Goal: Task Accomplishment & Management: Use online tool/utility

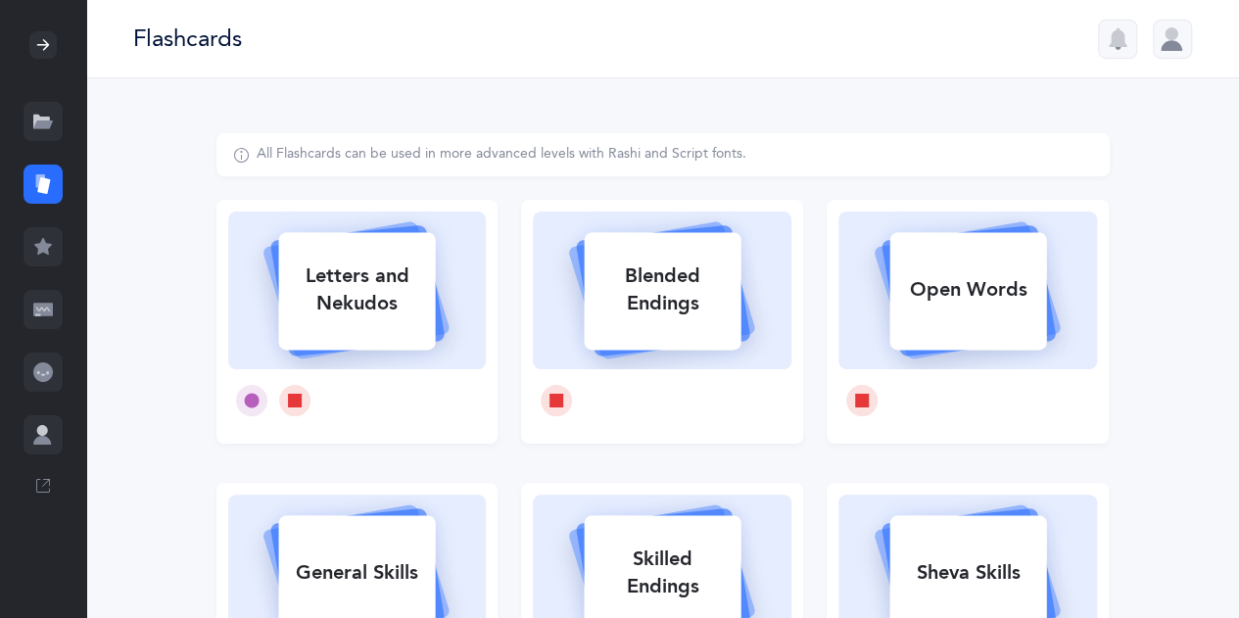
click at [365, 307] on div "Letters and Nekudos" at bounding box center [356, 290] width 157 height 78
select select
select select "single"
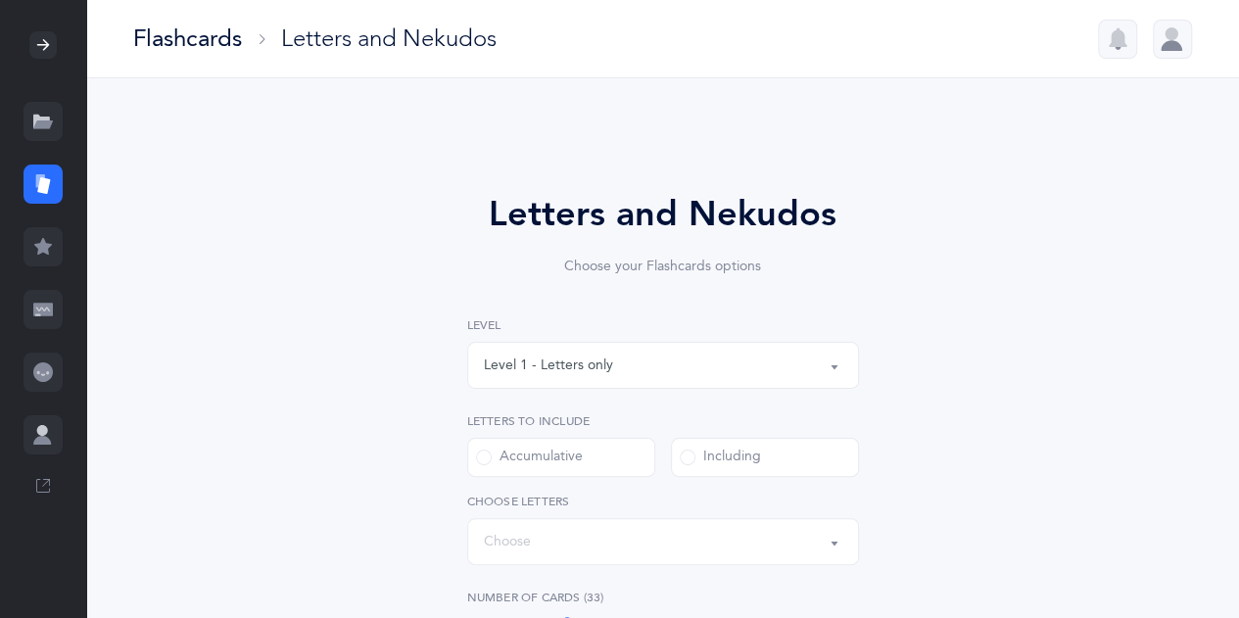
select select "27"
click at [829, 377] on button "Level 1 - Letters only" at bounding box center [663, 365] width 392 height 47
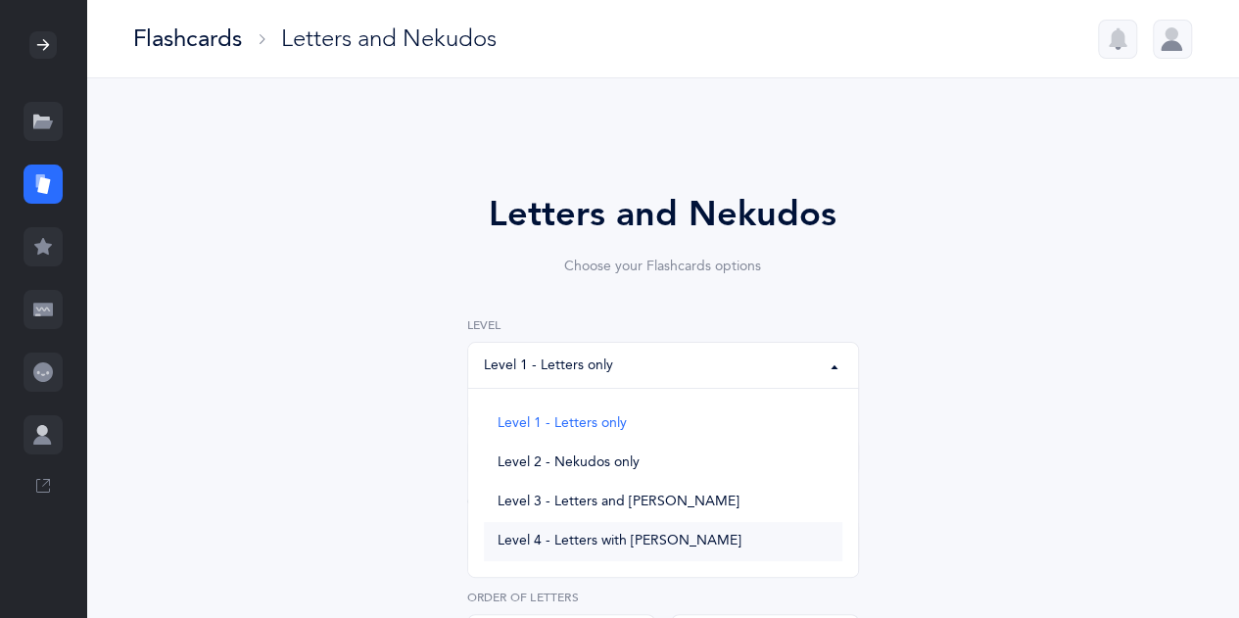
click at [668, 544] on span "Level 4 - Letters with Nekudos" at bounding box center [620, 542] width 244 height 18
select select "4"
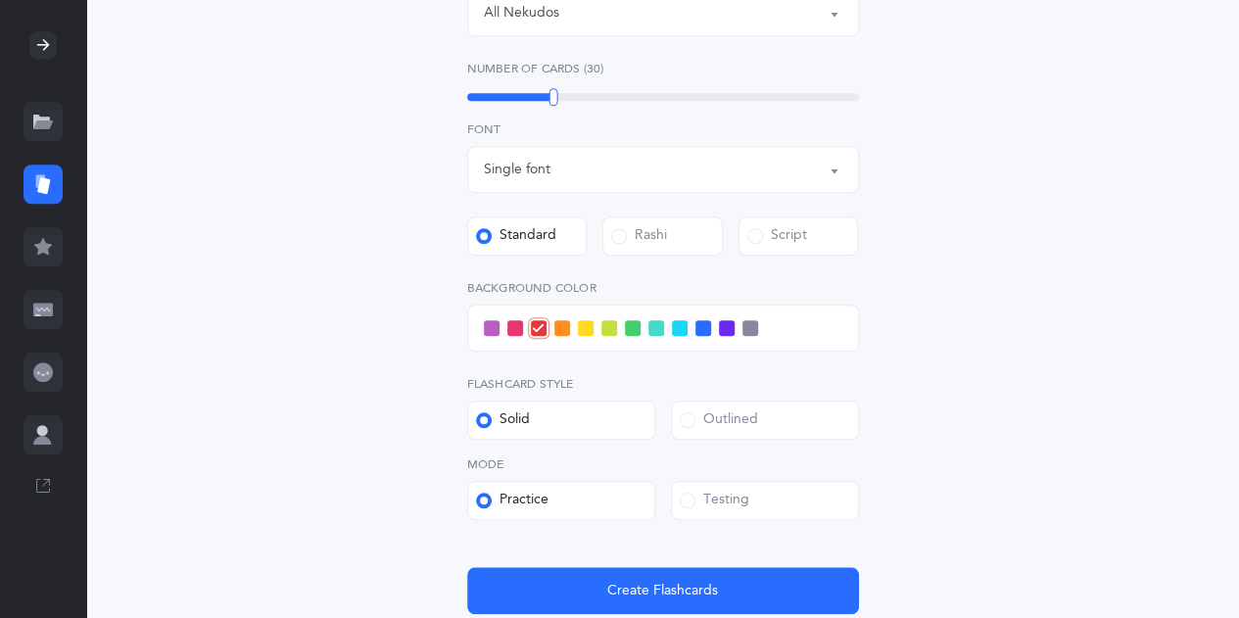
scroll to position [745, 0]
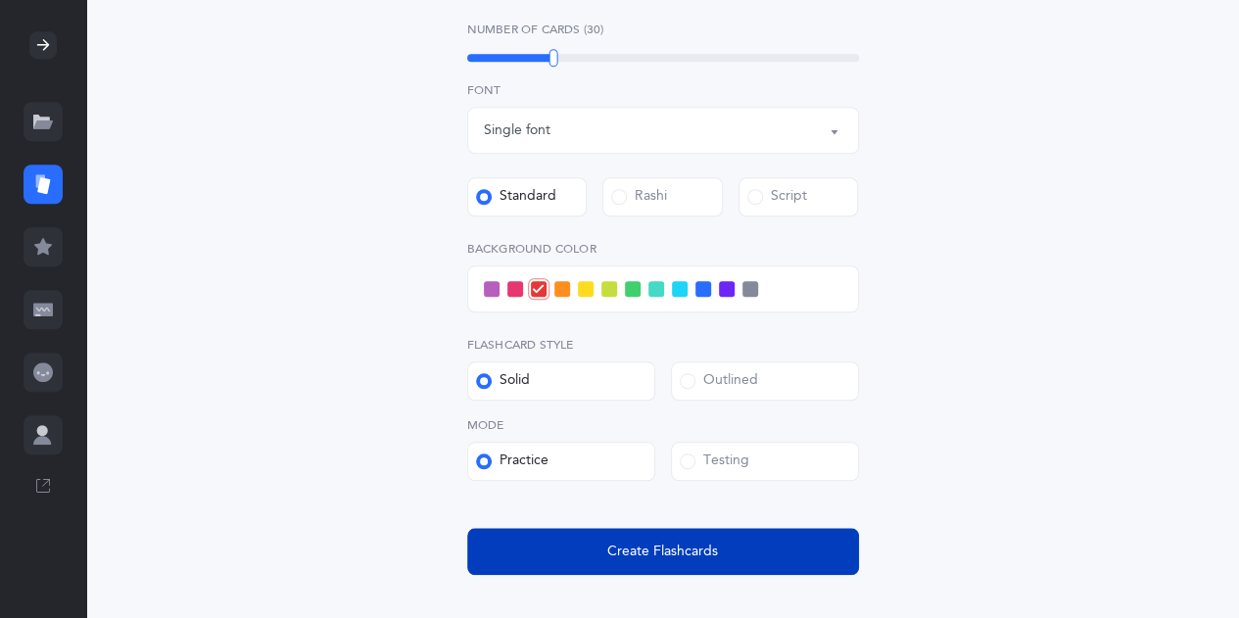
click at [764, 565] on button "Create Flashcards" at bounding box center [663, 551] width 392 height 47
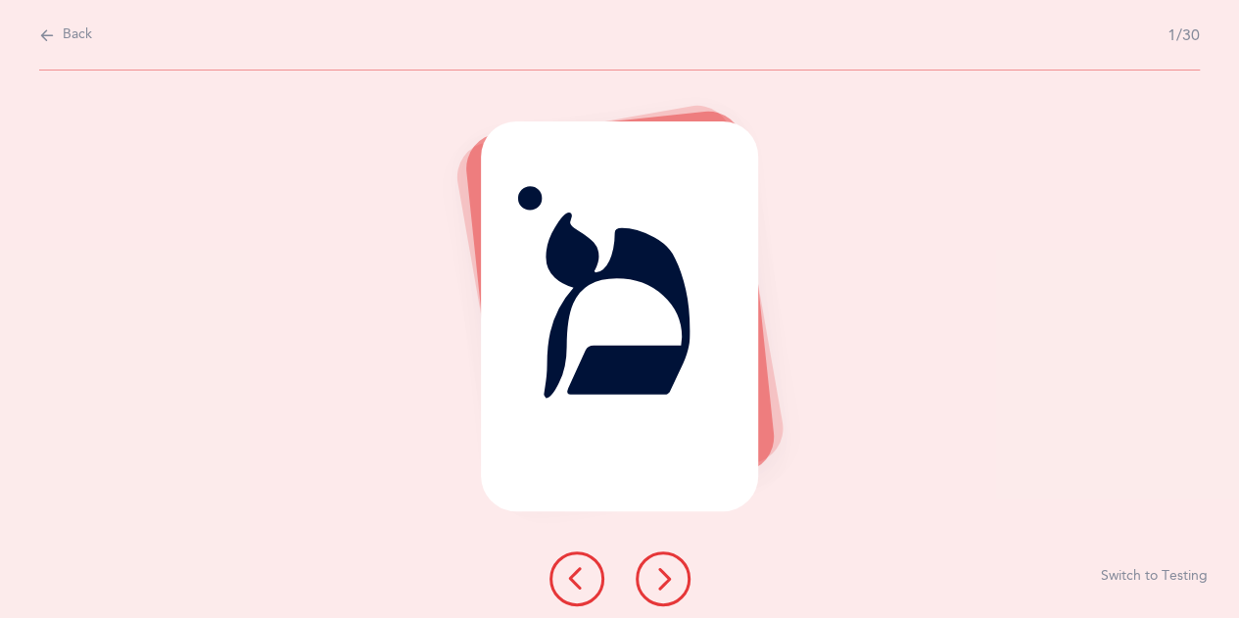
scroll to position [0, 0]
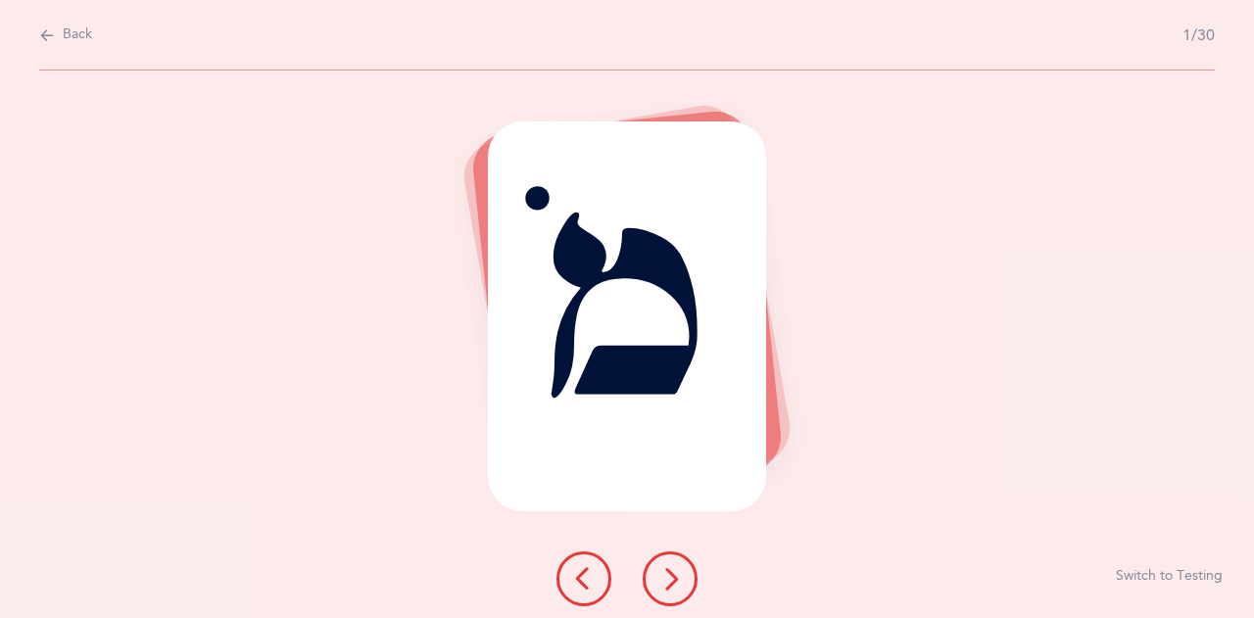
click at [676, 581] on icon at bounding box center [670, 579] width 24 height 24
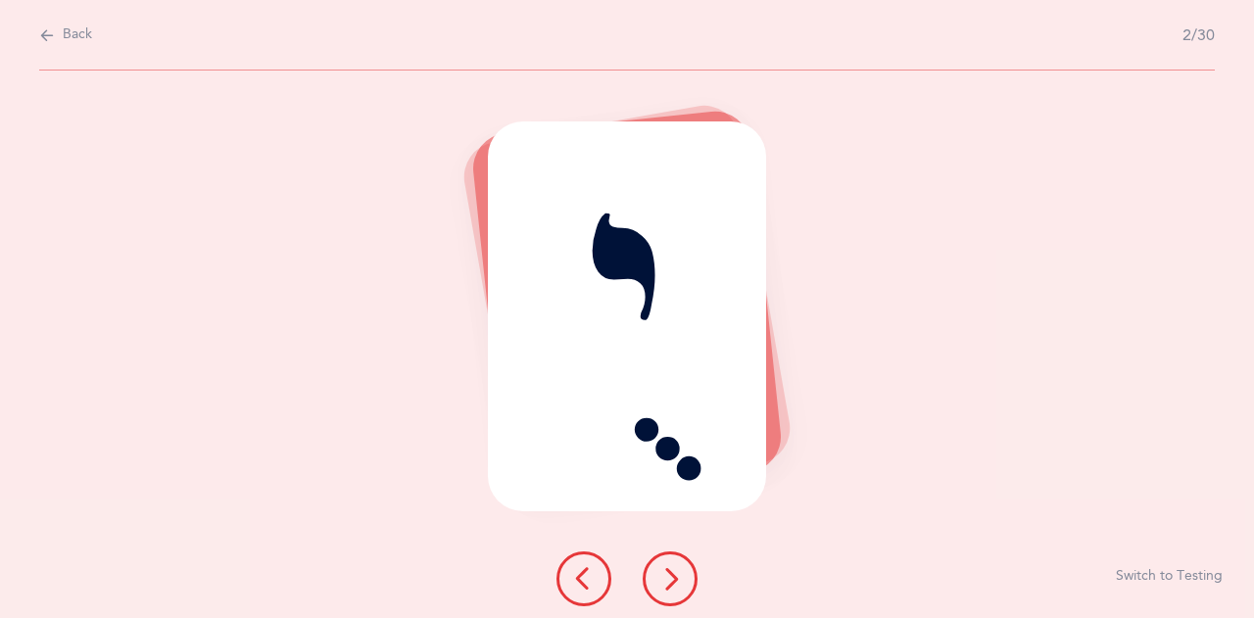
click at [676, 581] on icon at bounding box center [670, 579] width 24 height 24
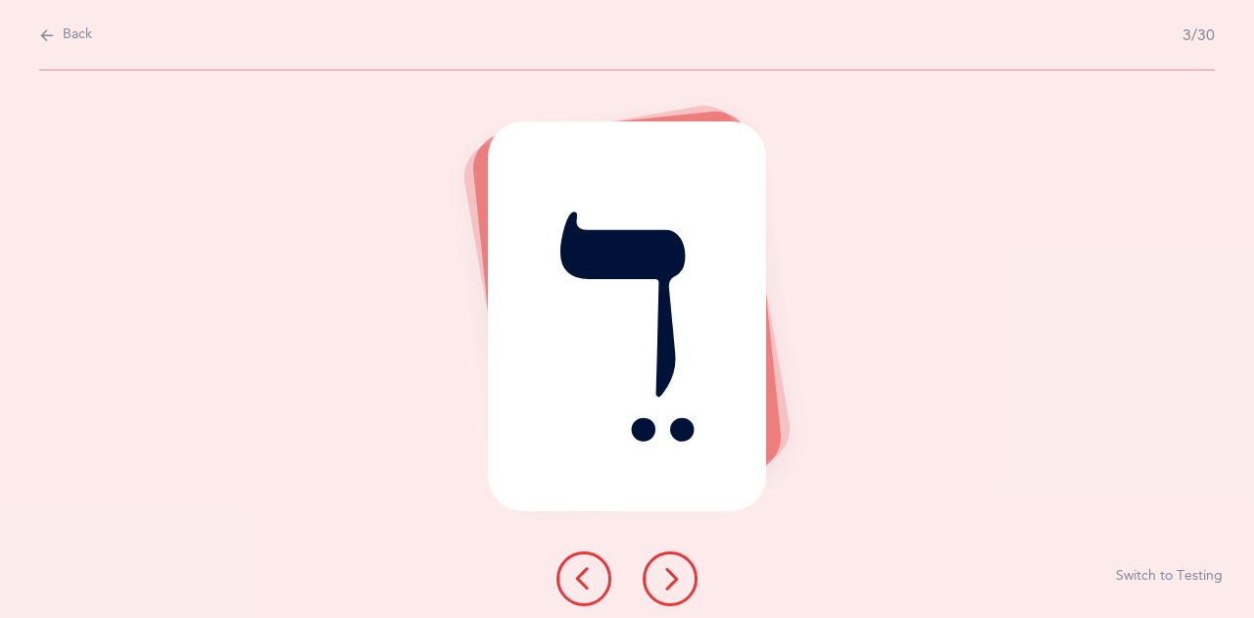
click at [676, 581] on icon at bounding box center [670, 579] width 24 height 24
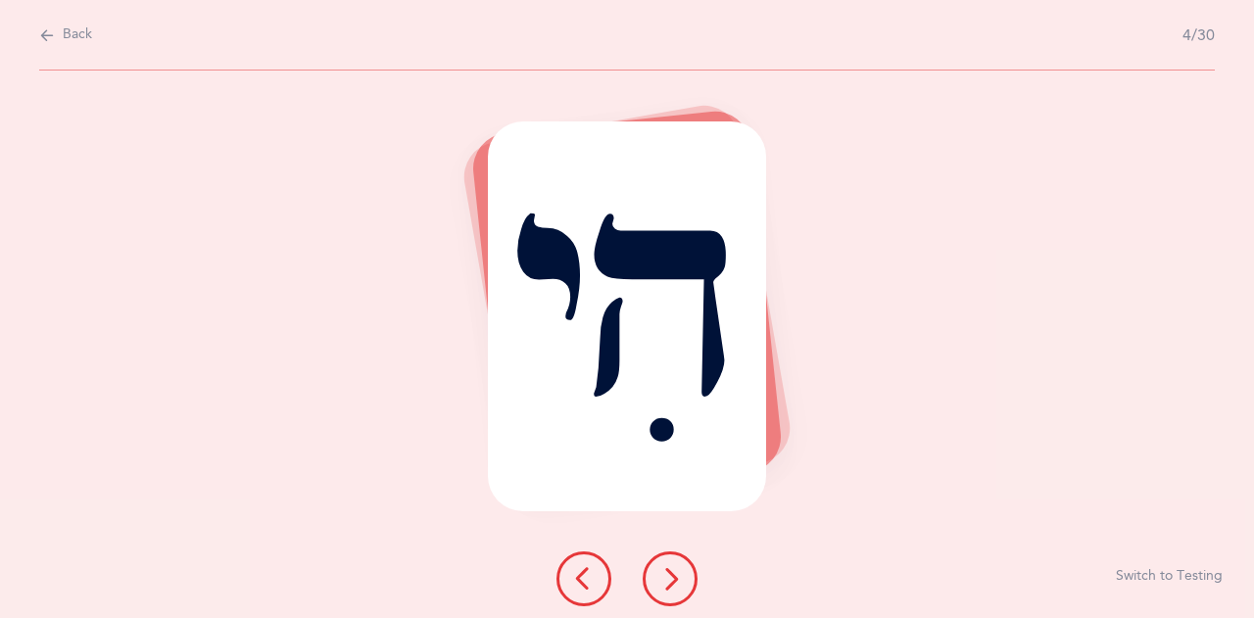
click at [676, 581] on icon at bounding box center [670, 579] width 24 height 24
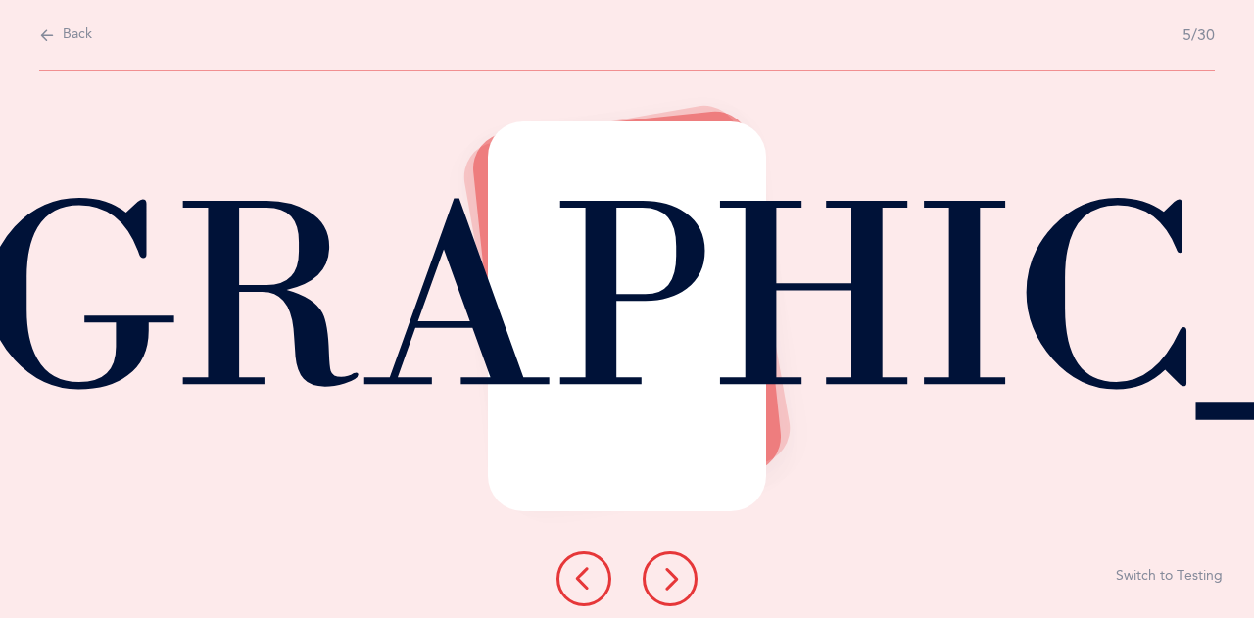
click at [676, 581] on icon at bounding box center [670, 579] width 24 height 24
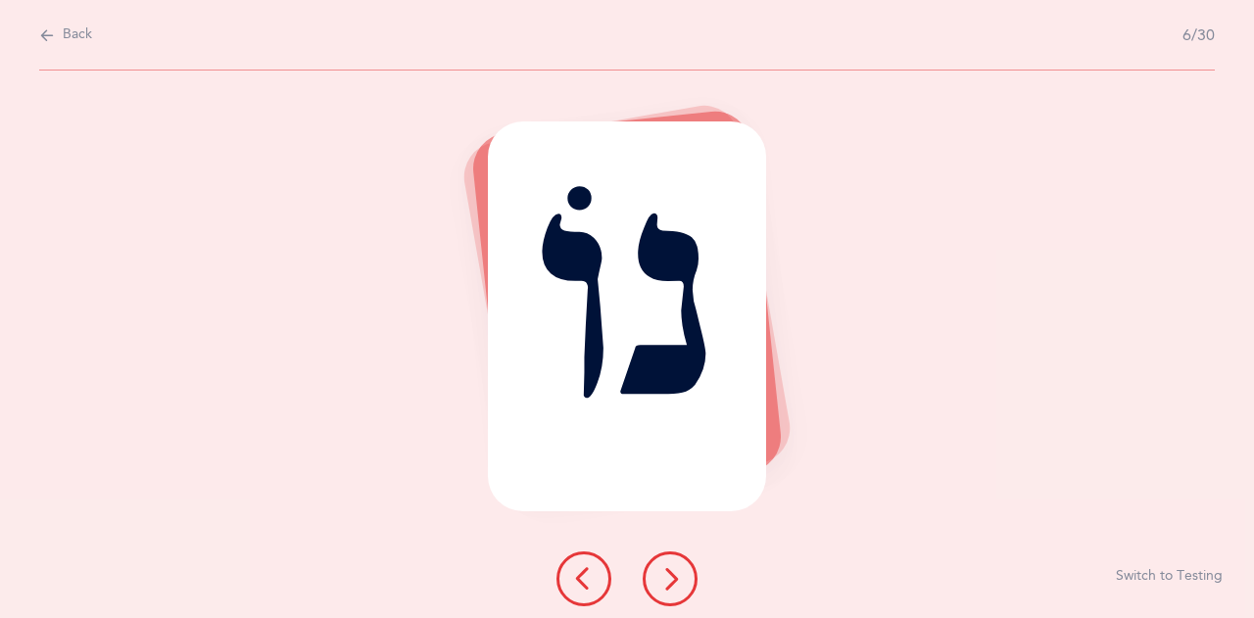
click at [676, 581] on icon at bounding box center [670, 579] width 24 height 24
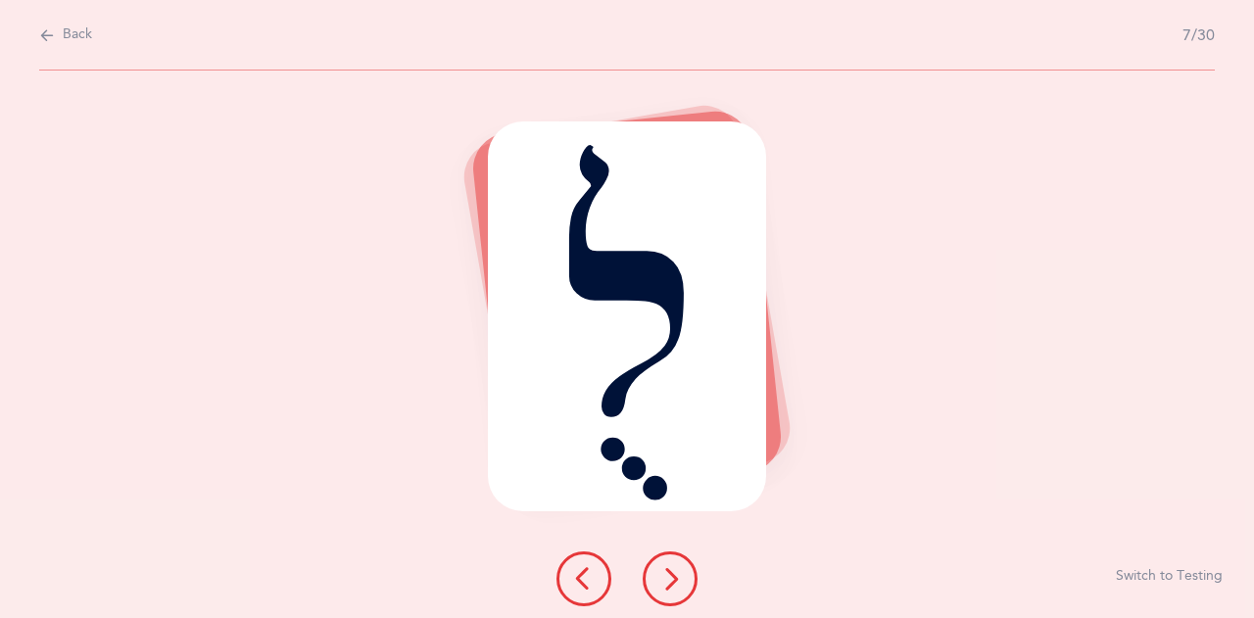
click at [676, 581] on icon at bounding box center [670, 579] width 24 height 24
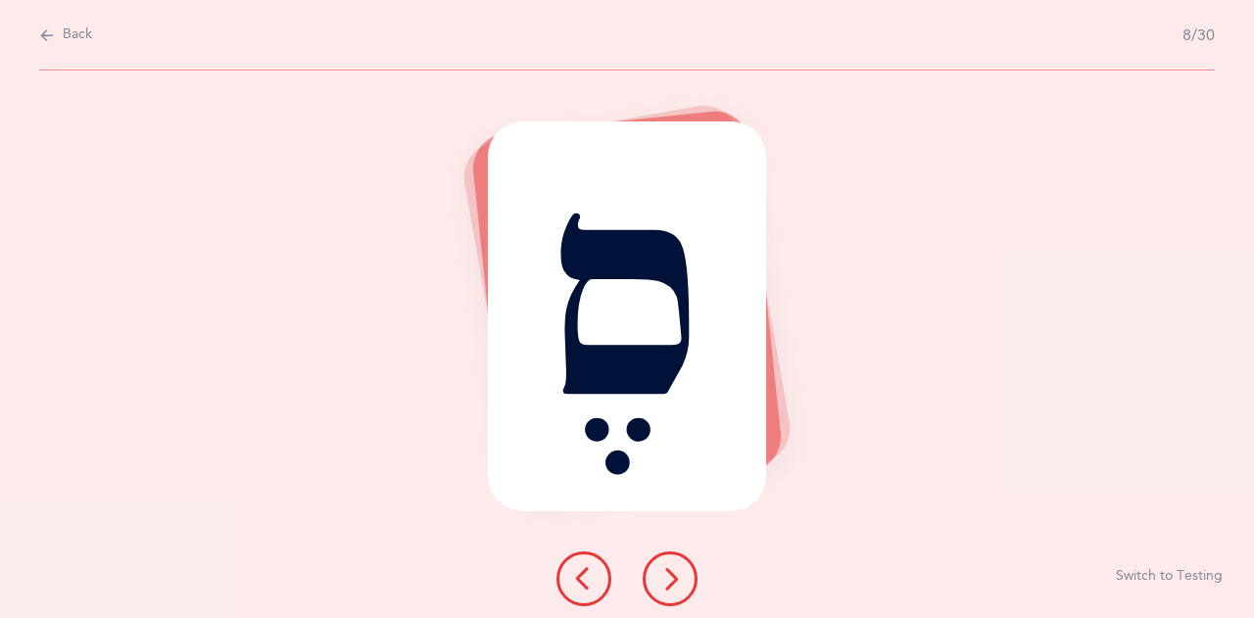
click at [676, 581] on icon at bounding box center [670, 579] width 24 height 24
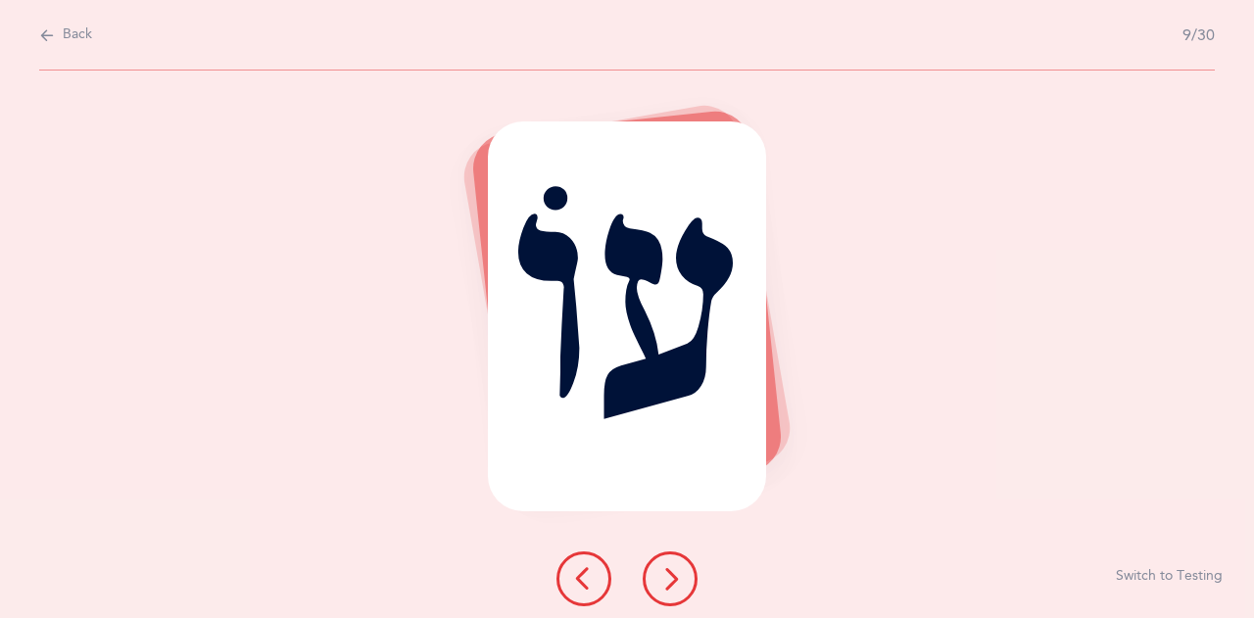
click at [676, 581] on icon at bounding box center [670, 579] width 24 height 24
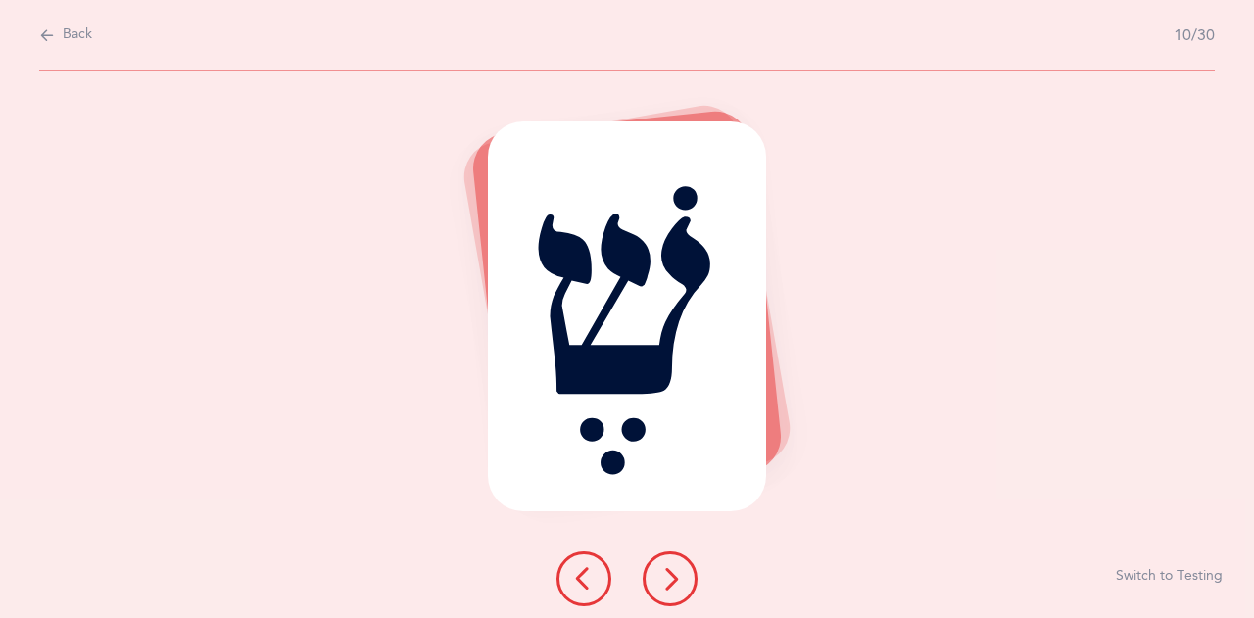
click at [676, 581] on icon at bounding box center [670, 579] width 24 height 24
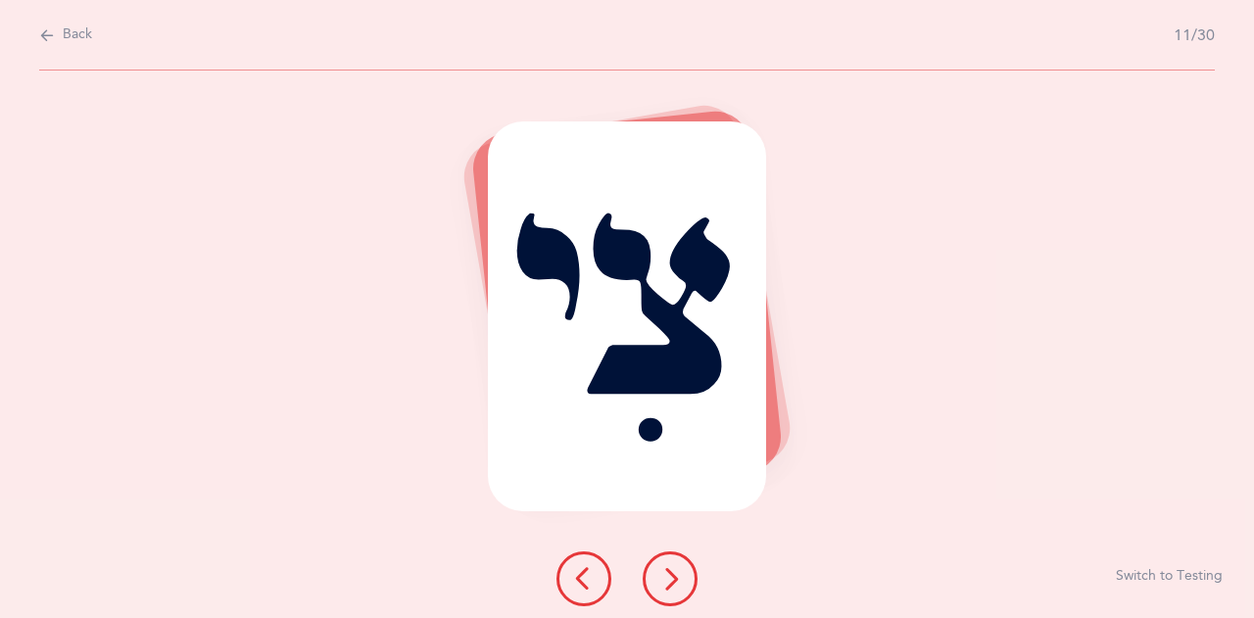
click at [676, 581] on icon at bounding box center [670, 579] width 24 height 24
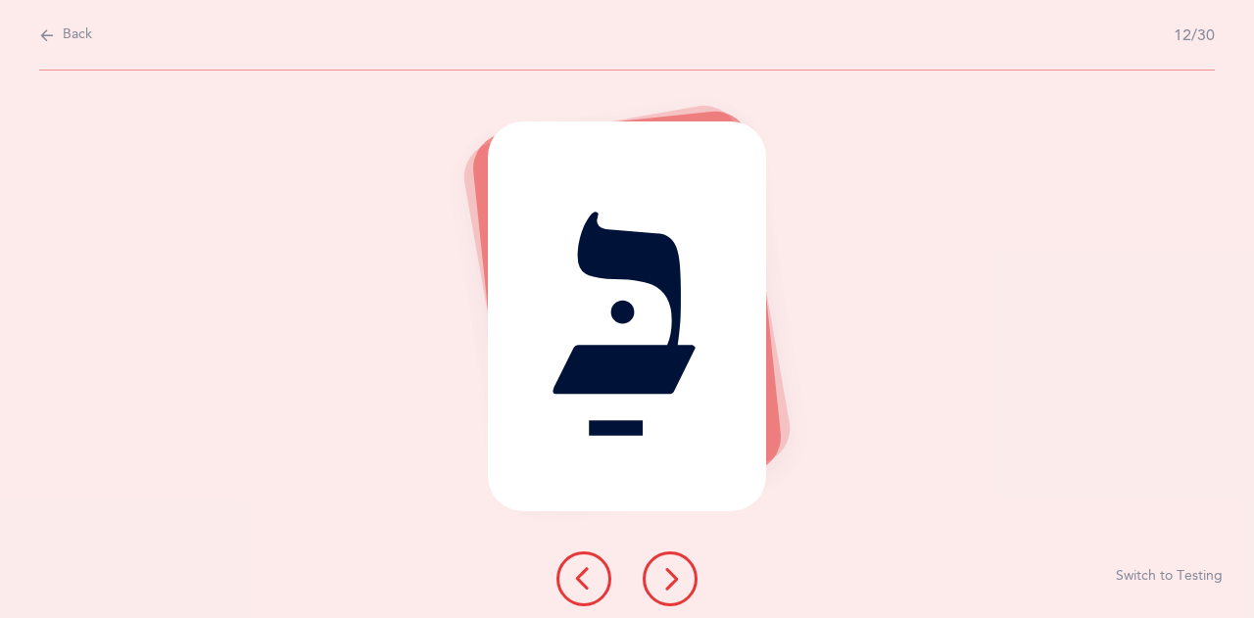
click at [676, 581] on icon at bounding box center [670, 579] width 24 height 24
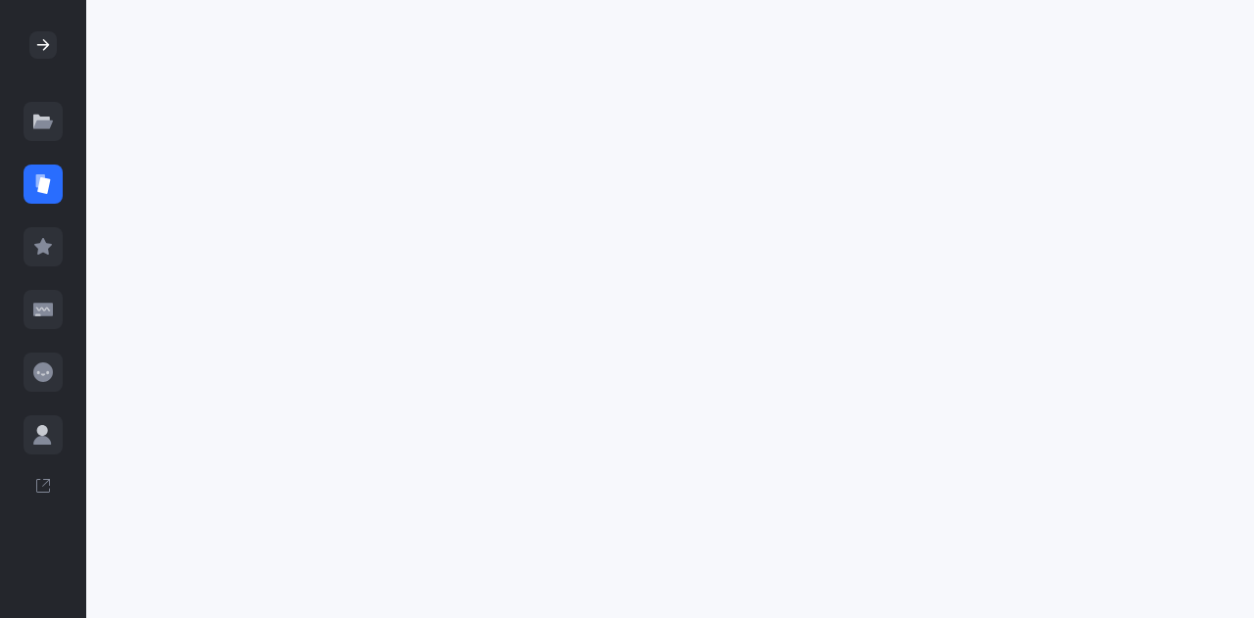
click at [51, 113] on icon at bounding box center [43, 122] width 20 height 20
click at [40, 128] on icon at bounding box center [43, 122] width 20 height 20
click at [39, 248] on icon at bounding box center [43, 246] width 18 height 17
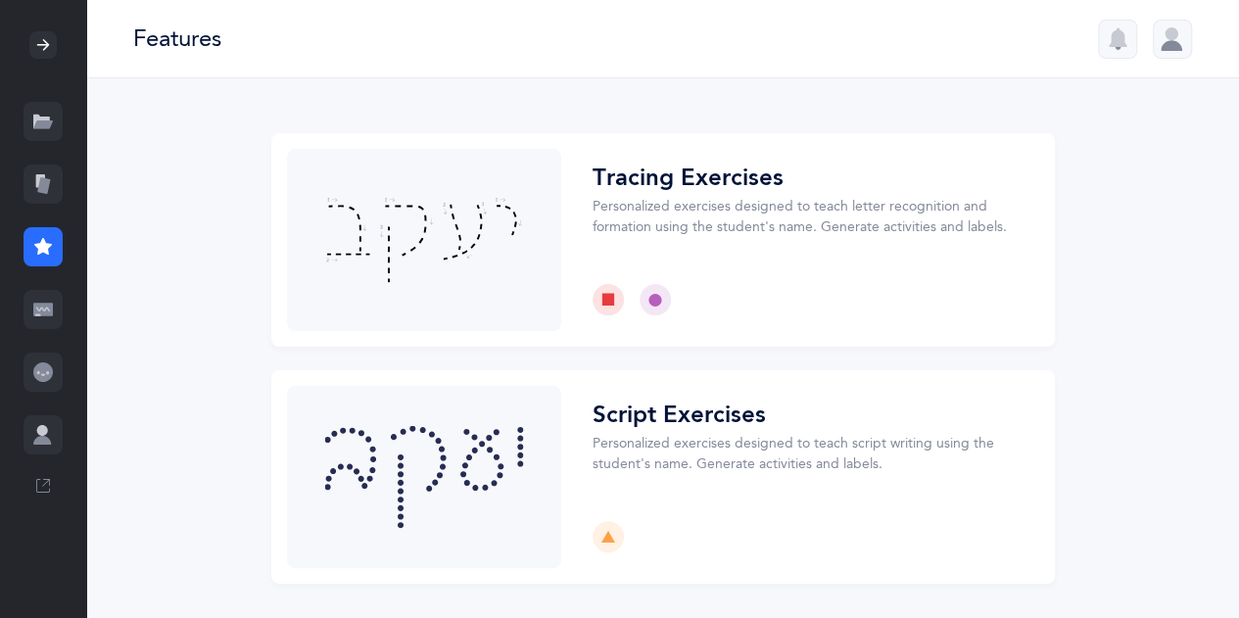
click at [41, 316] on icon at bounding box center [43, 310] width 20 height 20
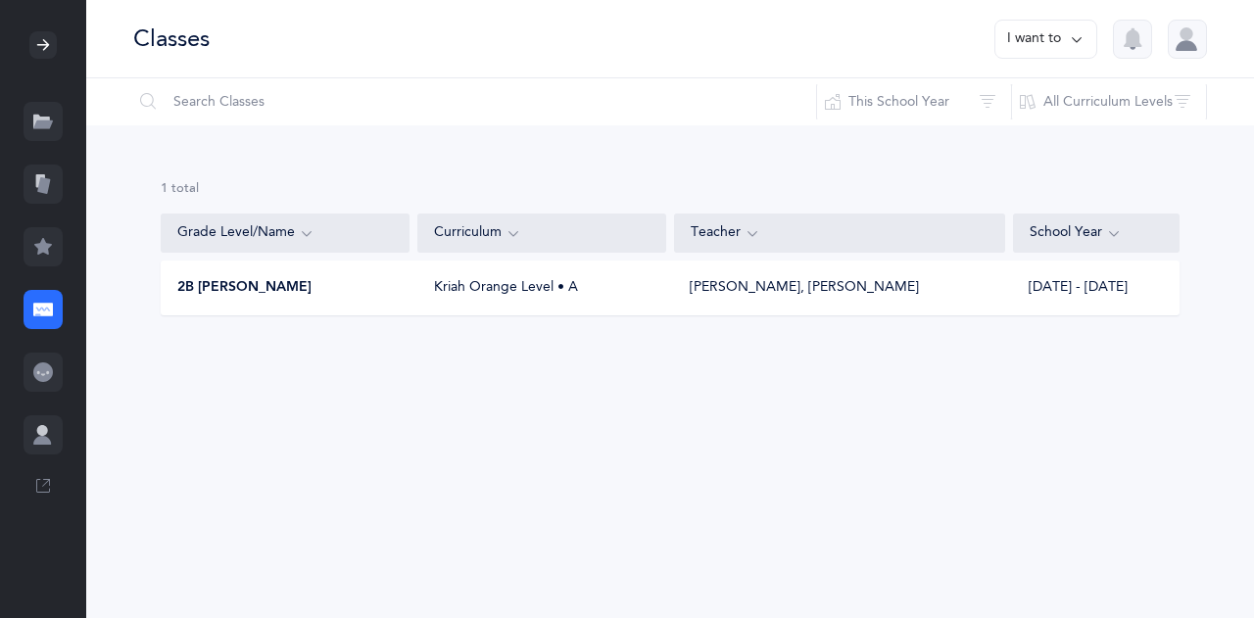
click at [249, 297] on span "2B Morah Ariella" at bounding box center [244, 288] width 134 height 20
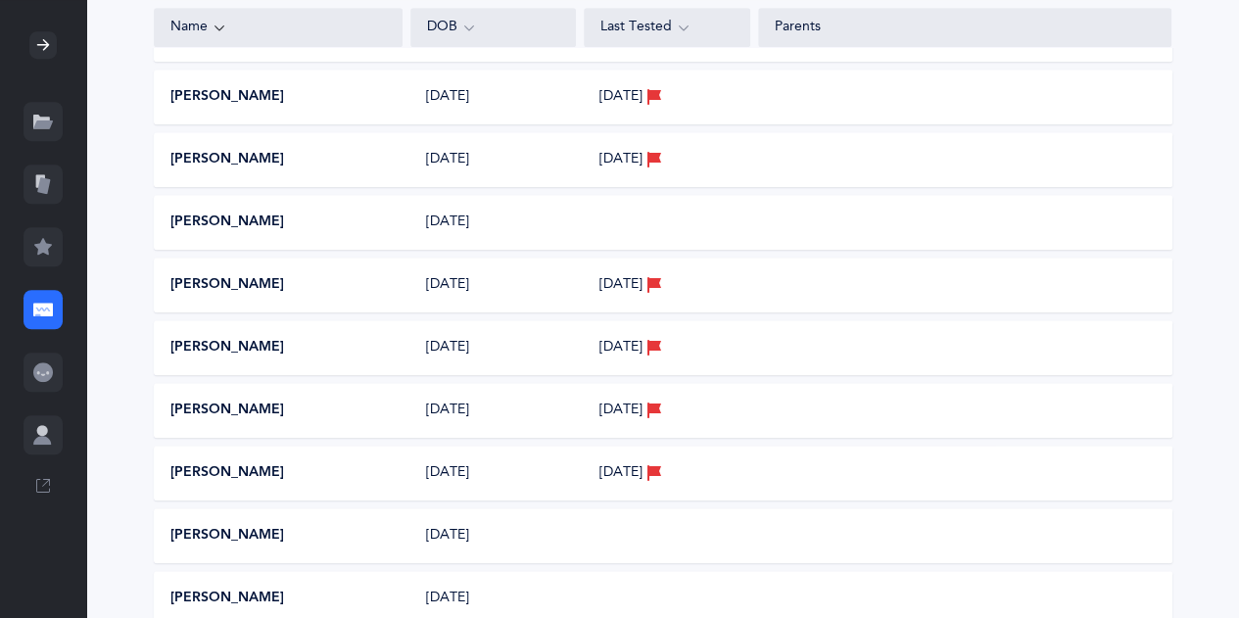
scroll to position [627, 0]
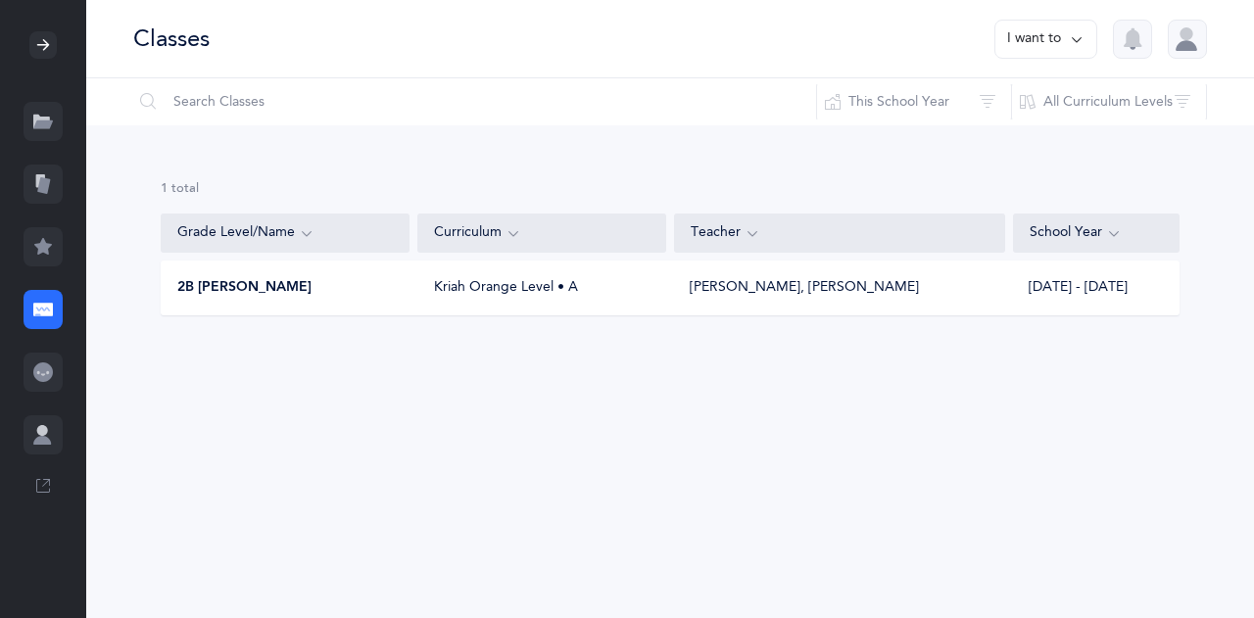
click at [46, 368] on icon at bounding box center [43, 373] width 20 height 20
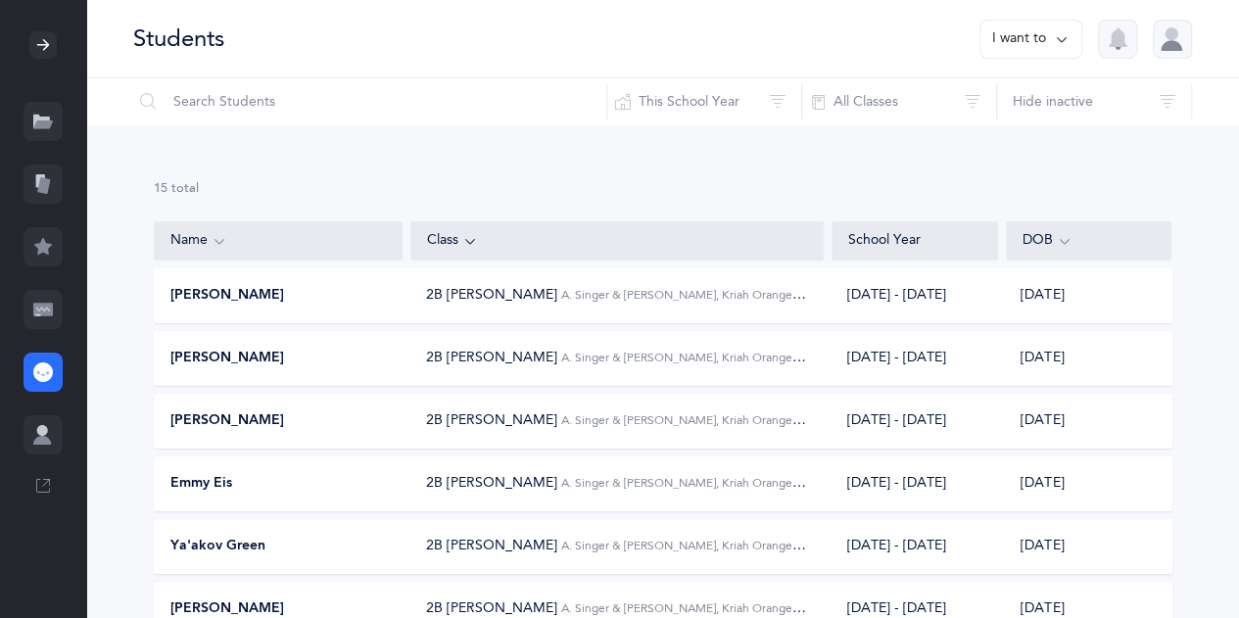
click at [689, 289] on span "A. Singer & C. Green, Kriah Orange Level • A" at bounding box center [702, 295] width 282 height 16
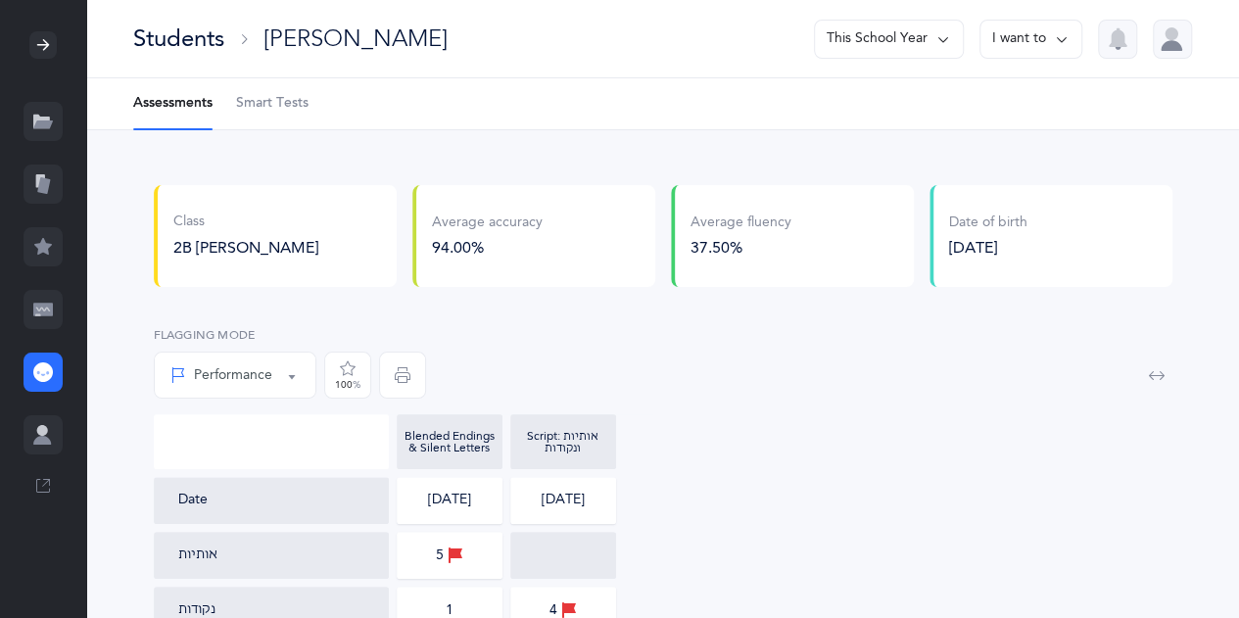
click at [44, 174] on icon at bounding box center [40, 180] width 9 height 13
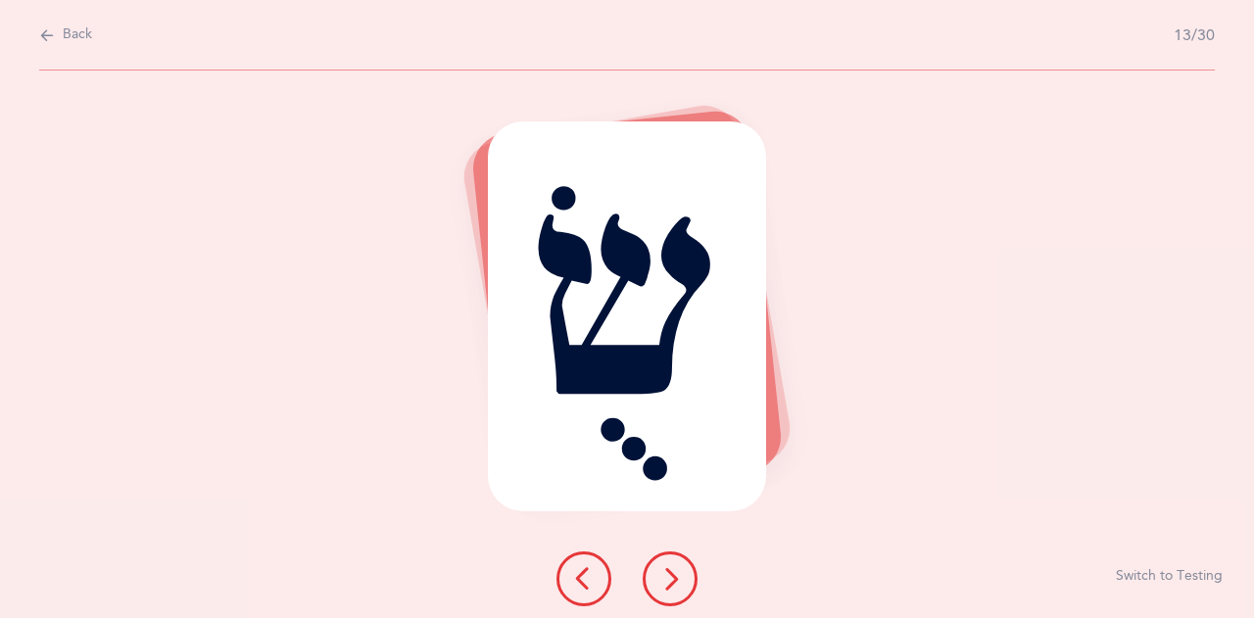
click at [56, 42] on button "Back" at bounding box center [65, 35] width 53 height 22
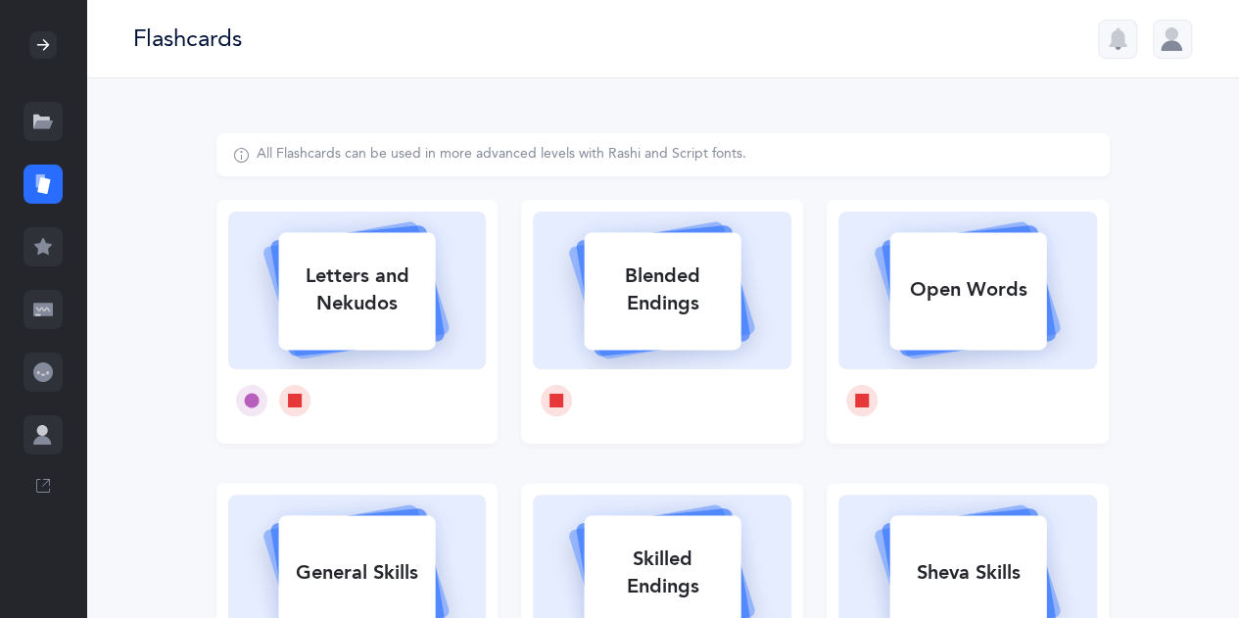
click at [49, 248] on icon at bounding box center [43, 247] width 20 height 20
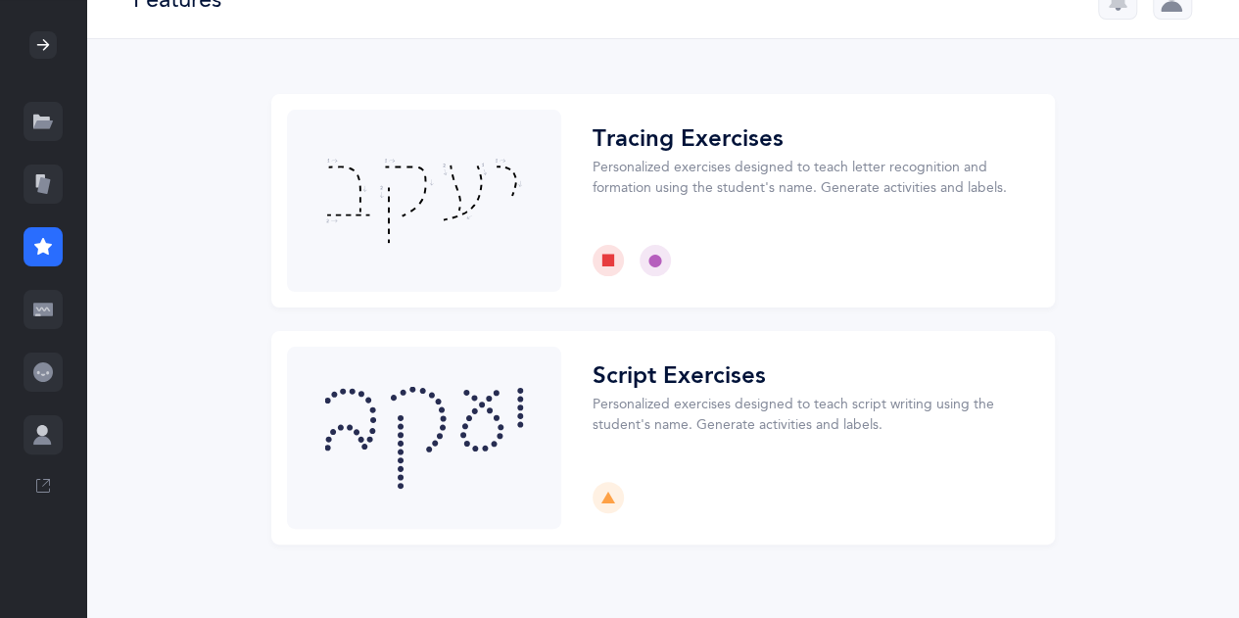
scroll to position [67, 0]
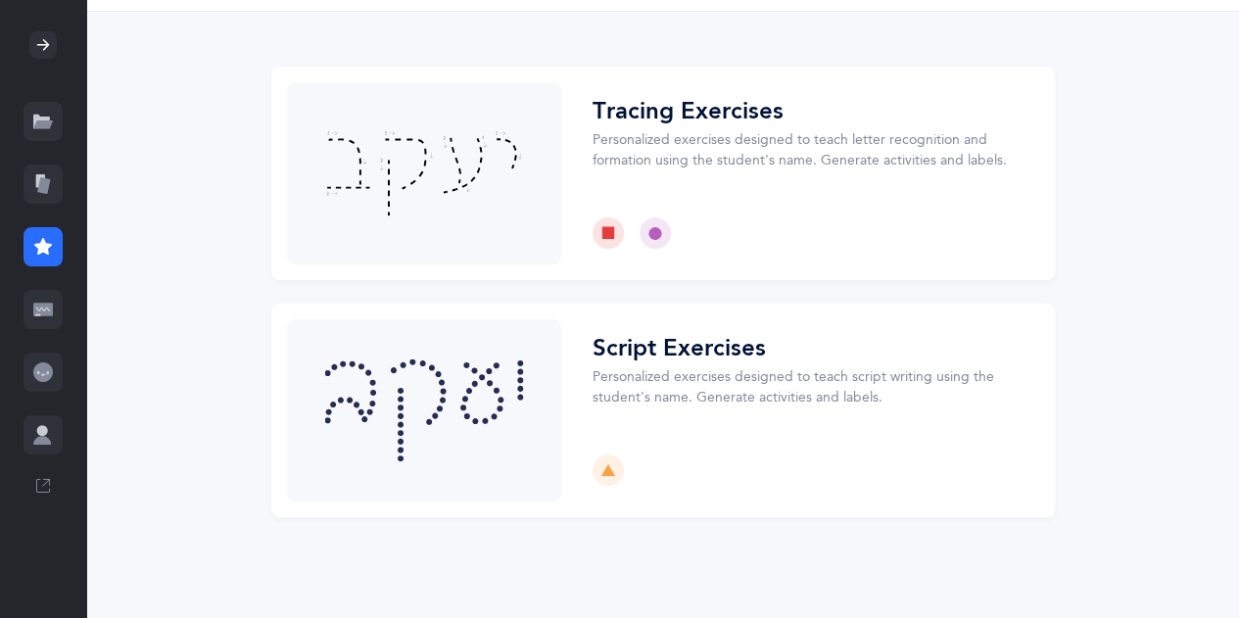
click at [58, 108] on div at bounding box center [43, 121] width 39 height 39
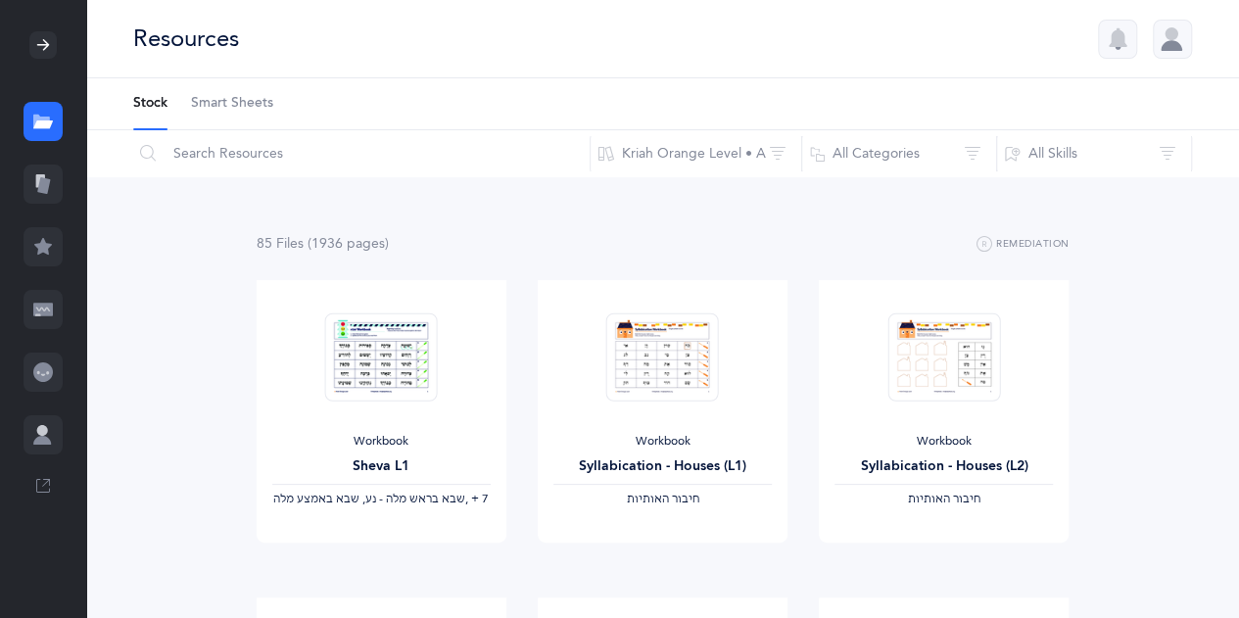
click at [233, 118] on link "Smart Sheets" at bounding box center [232, 103] width 82 height 51
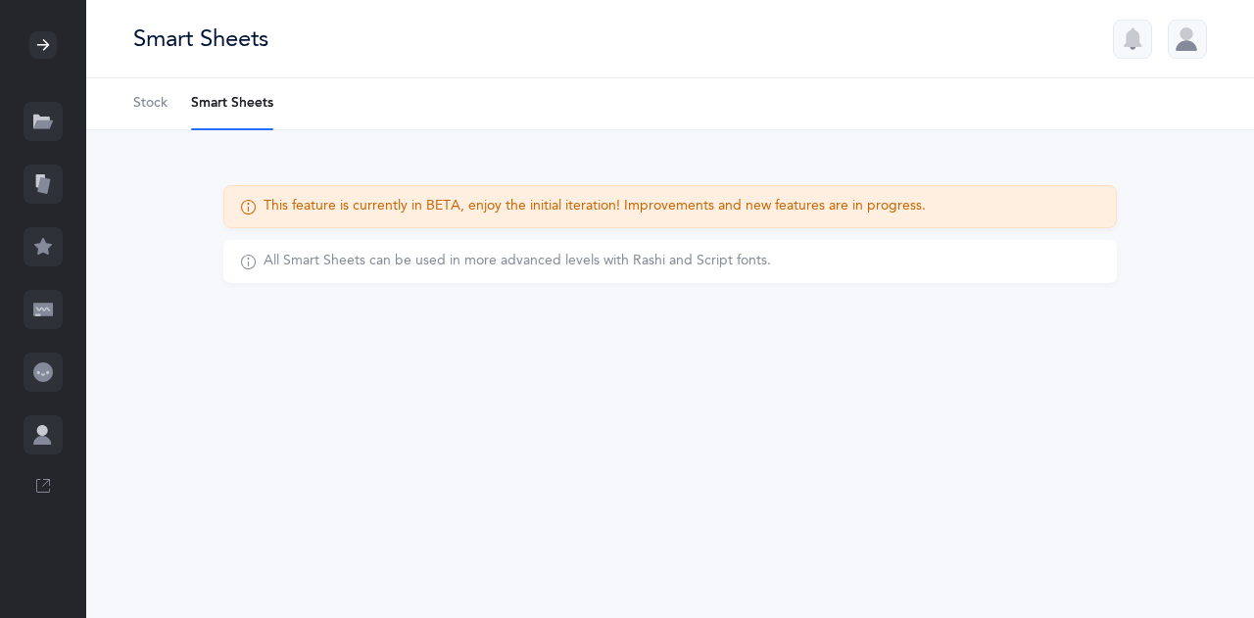
click at [130, 101] on ul "Stock Smart Sheets" at bounding box center [670, 104] width 1168 height 52
click at [148, 112] on span "Stock" at bounding box center [150, 104] width 34 height 20
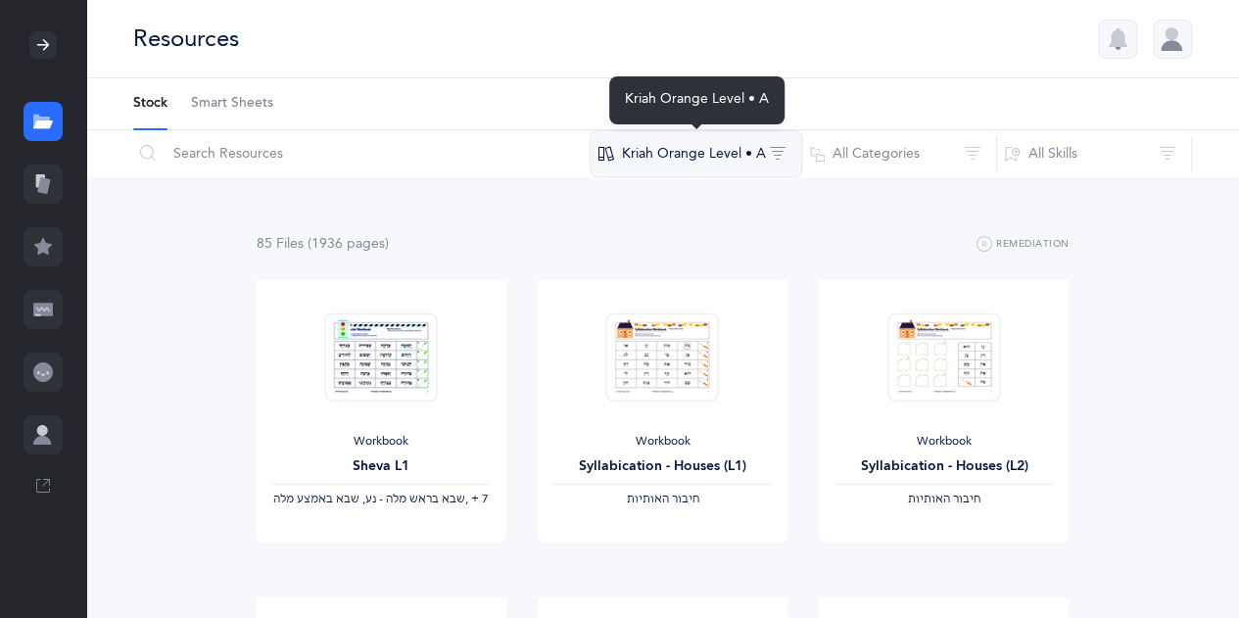
click at [765, 160] on button "Kriah Orange Level • A" at bounding box center [696, 153] width 213 height 47
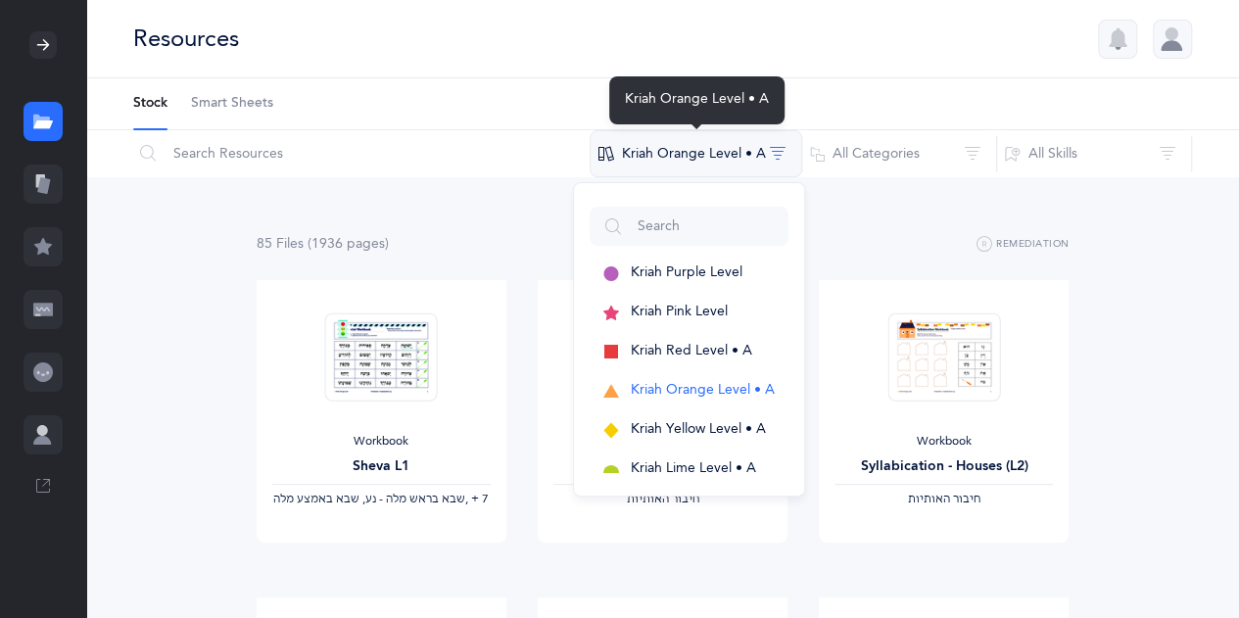
click at [765, 160] on button "Kriah Orange Level • A" at bounding box center [696, 153] width 213 height 47
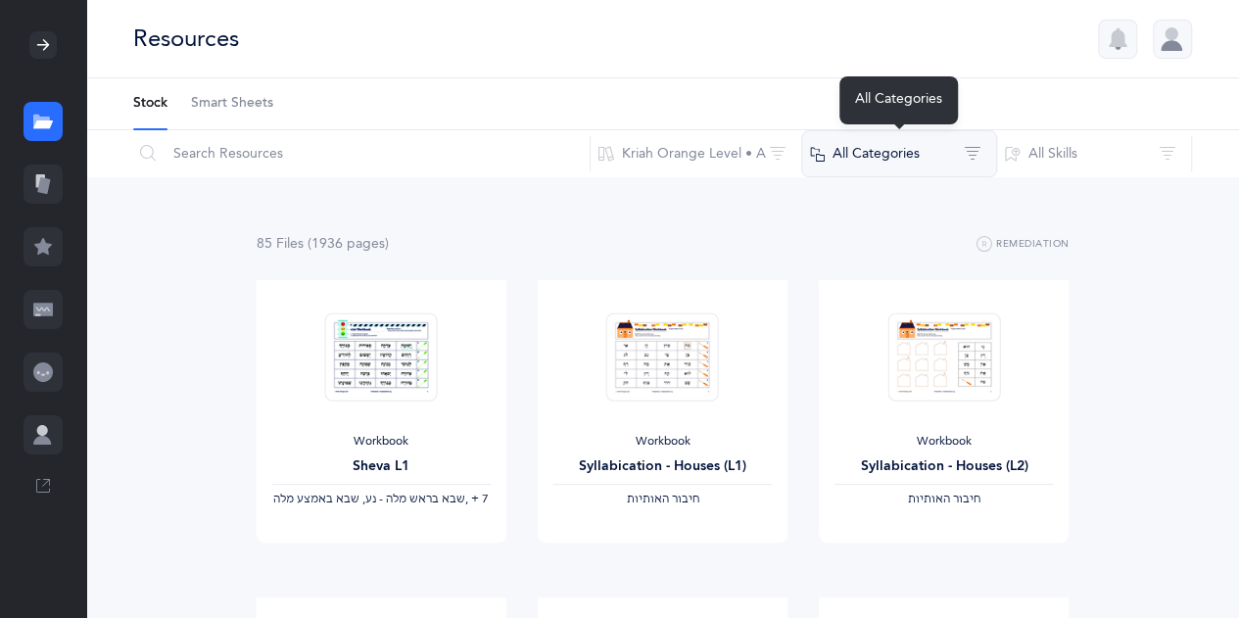
click at [973, 163] on button "All Categories" at bounding box center [899, 153] width 196 height 47
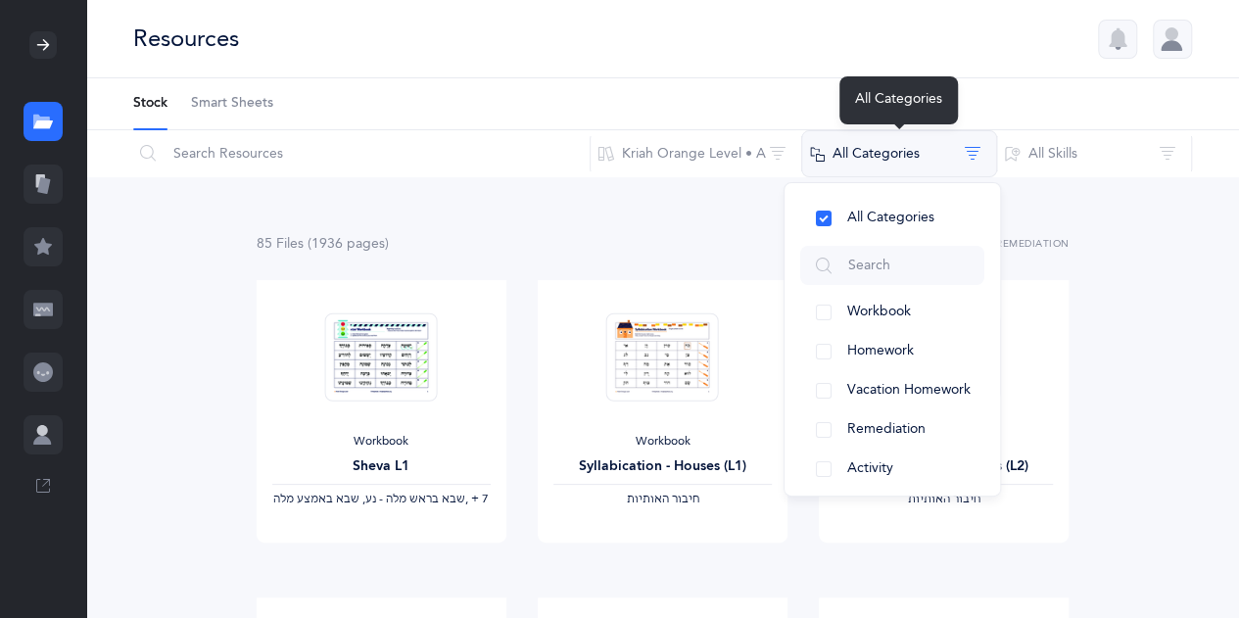
click at [973, 163] on button "All Categories" at bounding box center [899, 153] width 196 height 47
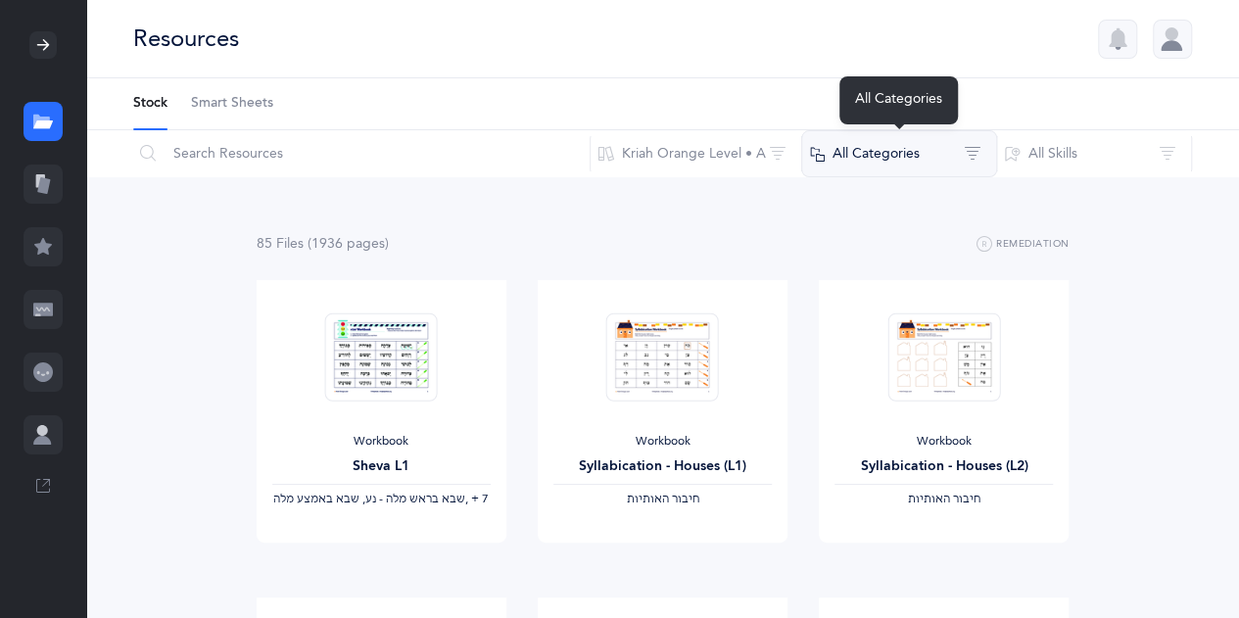
click at [973, 163] on button "All Categories" at bounding box center [899, 153] width 196 height 47
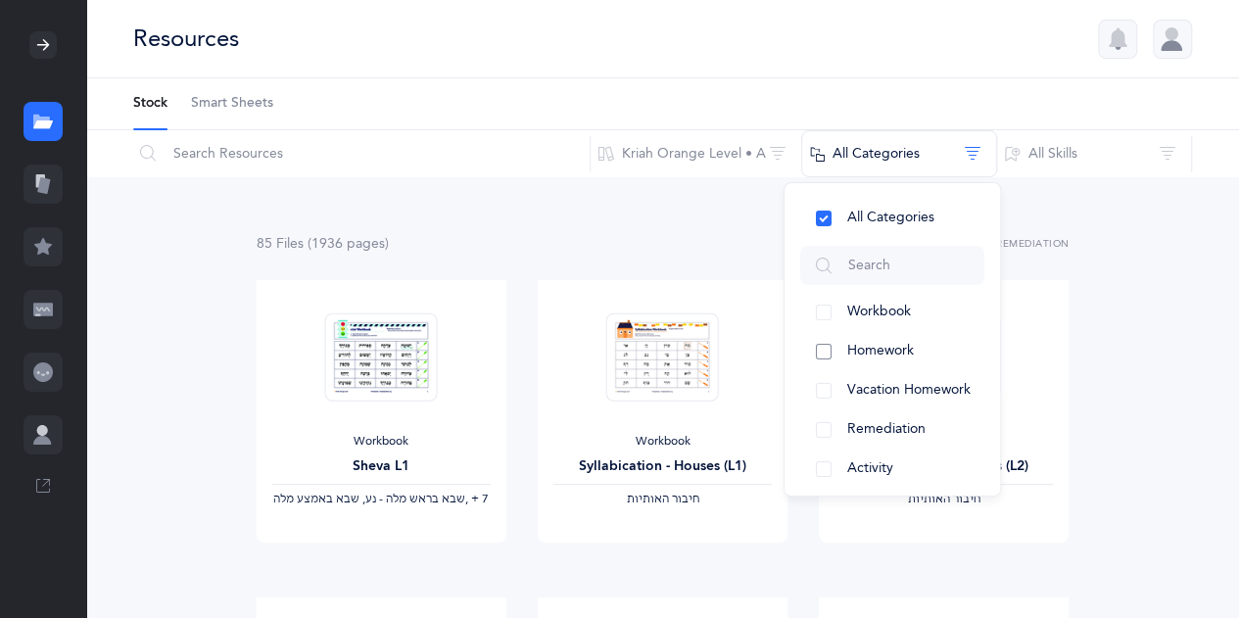
click at [825, 355] on button "Homework" at bounding box center [892, 351] width 184 height 39
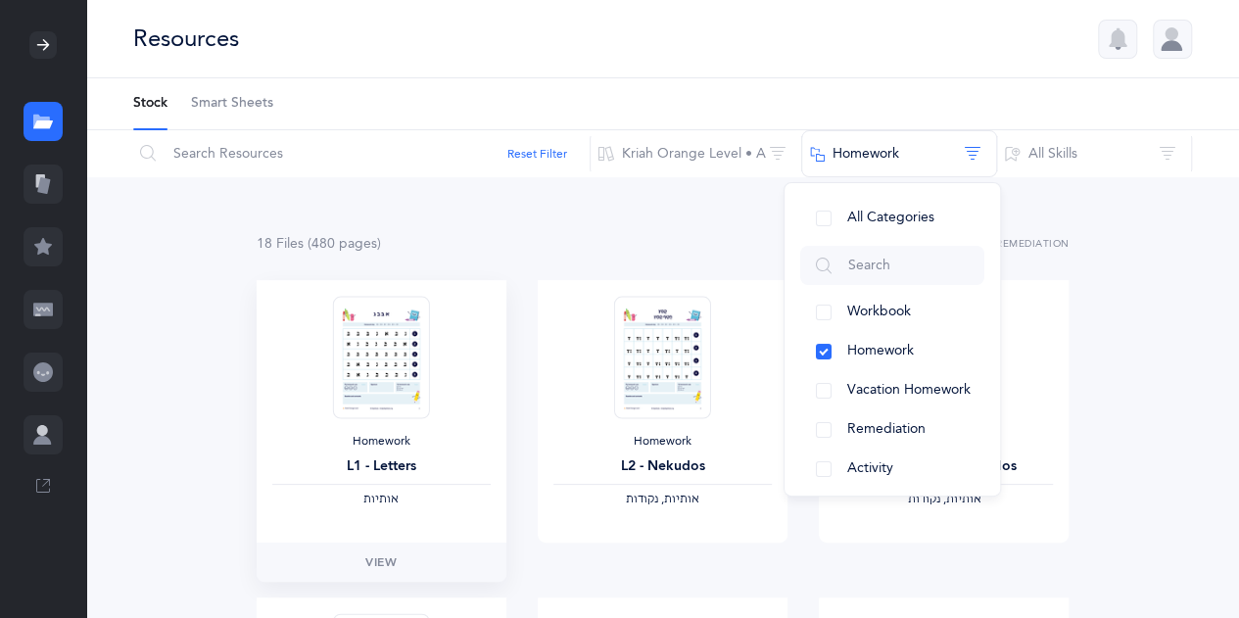
click at [382, 383] on img at bounding box center [381, 357] width 96 height 122
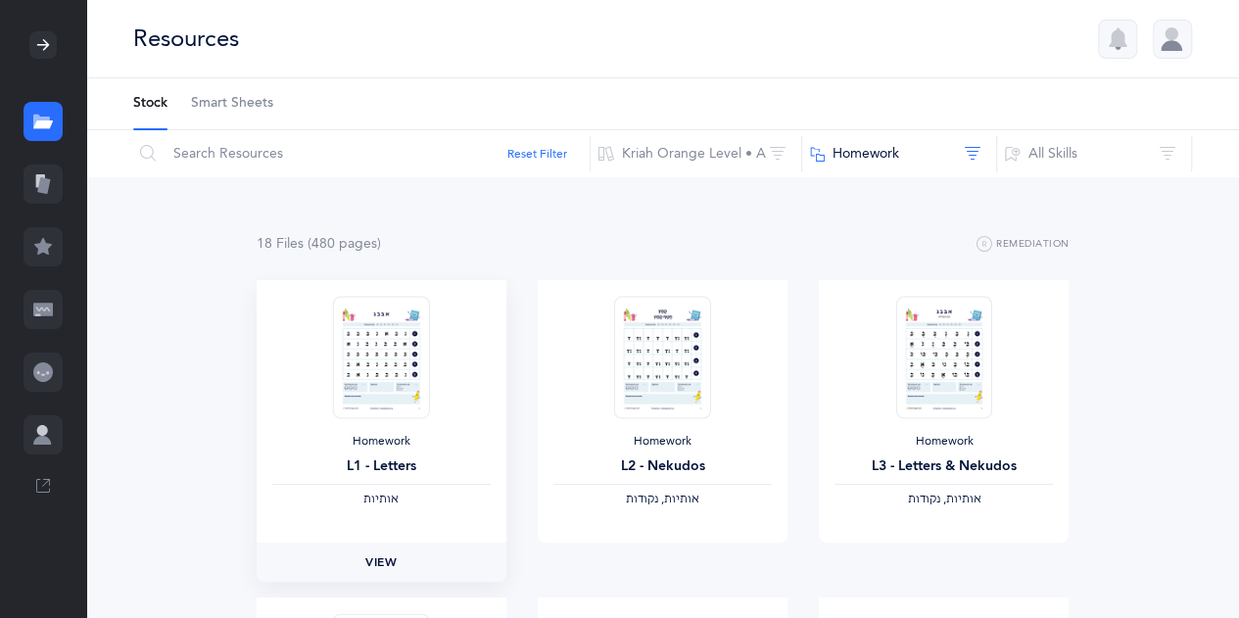
click at [388, 559] on span "View" at bounding box center [380, 563] width 31 height 18
click at [968, 160] on button "Homework" at bounding box center [899, 153] width 196 height 47
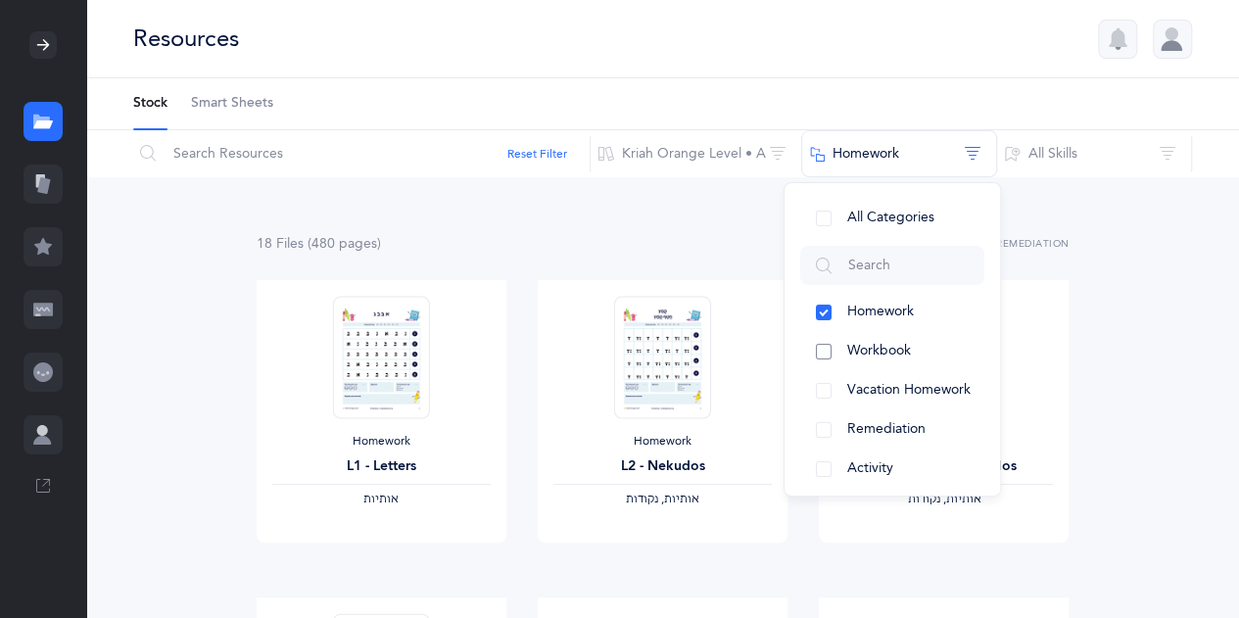
click at [824, 357] on button "Workbook" at bounding box center [892, 351] width 184 height 39
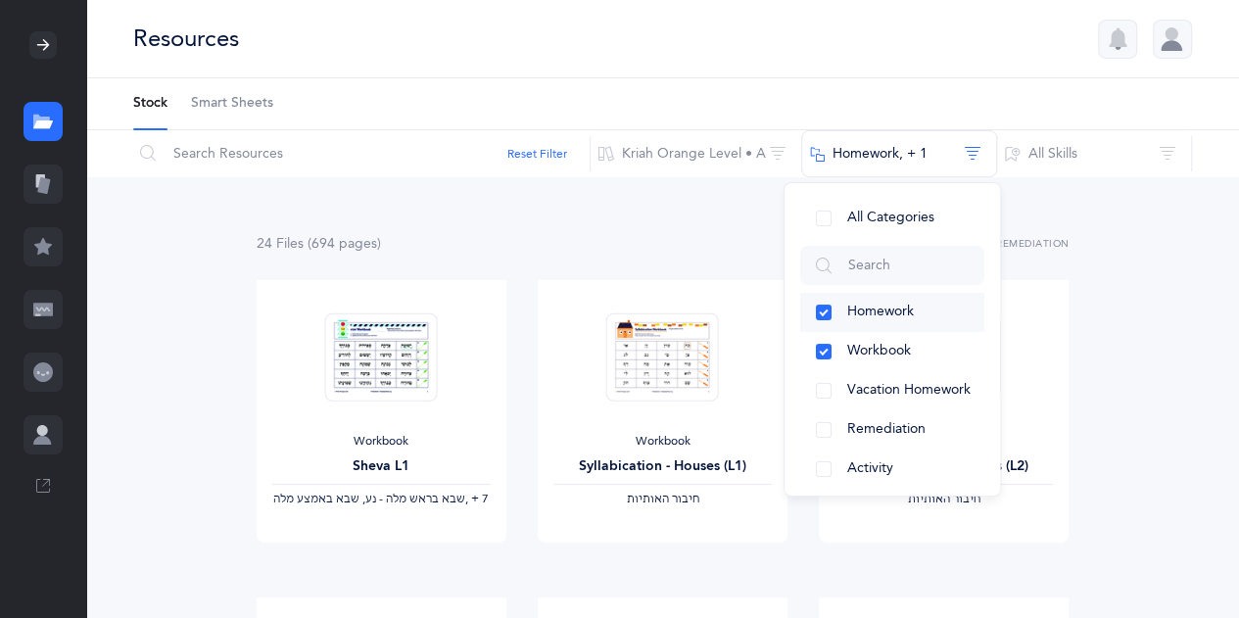
click at [829, 311] on button "Homework" at bounding box center [892, 312] width 184 height 39
click at [862, 565] on link "View" at bounding box center [944, 562] width 250 height 39
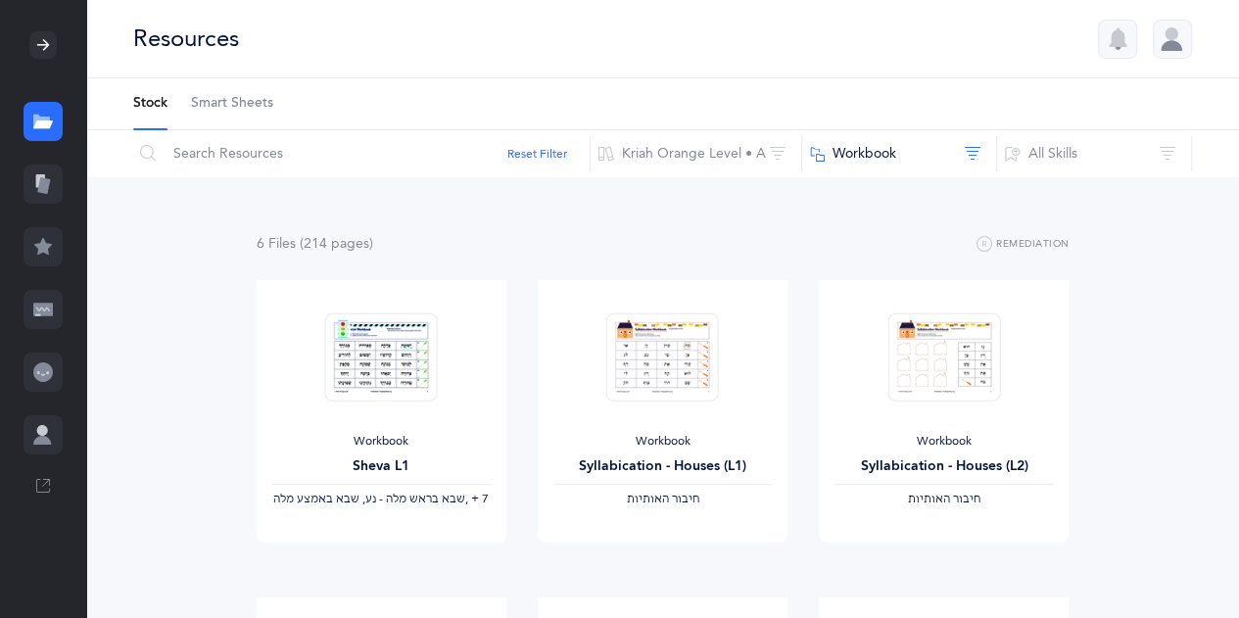
click at [231, 109] on span "Smart Sheets" at bounding box center [232, 104] width 82 height 20
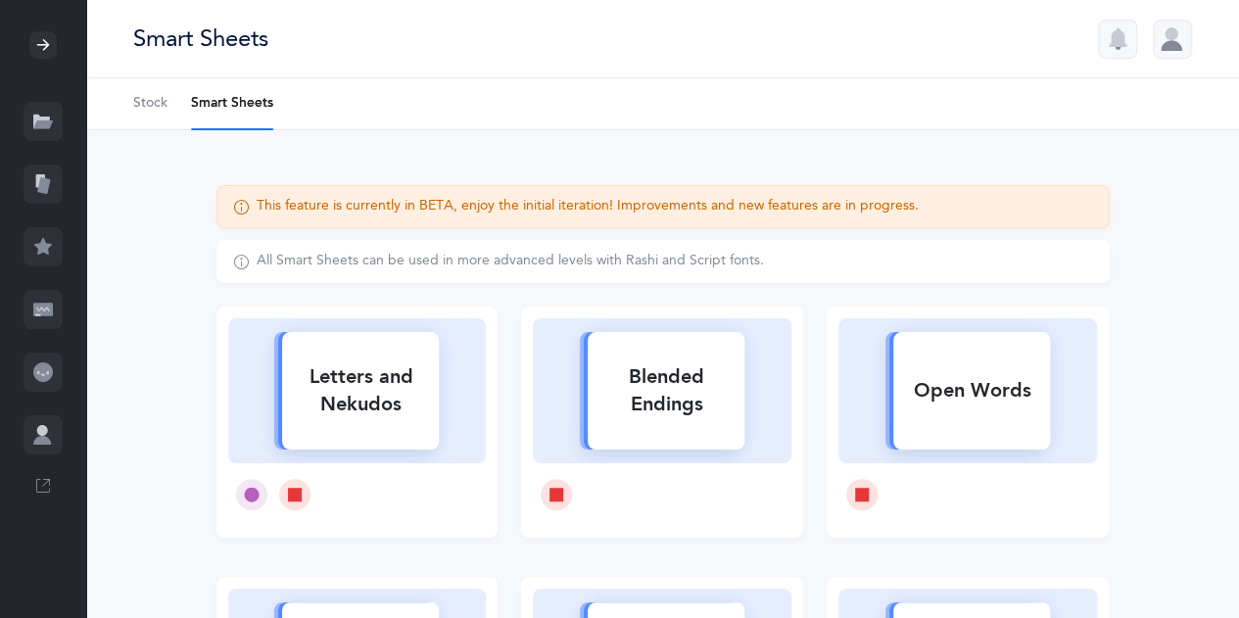
click at [344, 414] on div "Letters and Nekudos" at bounding box center [360, 391] width 157 height 78
select select
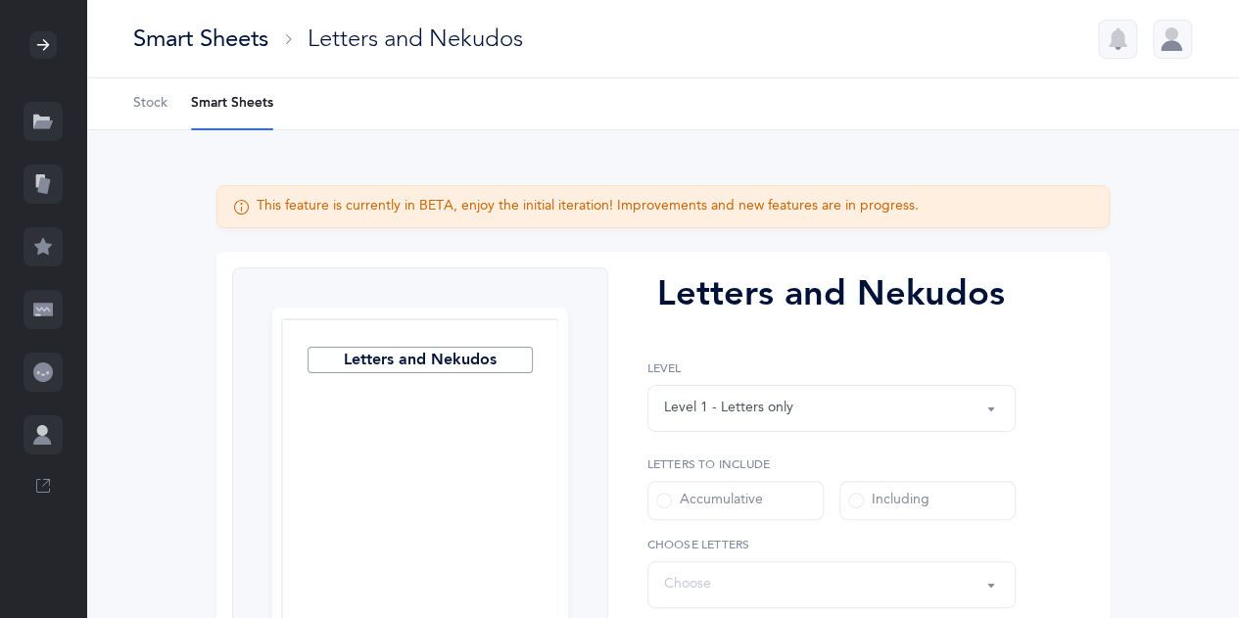
select select "27"
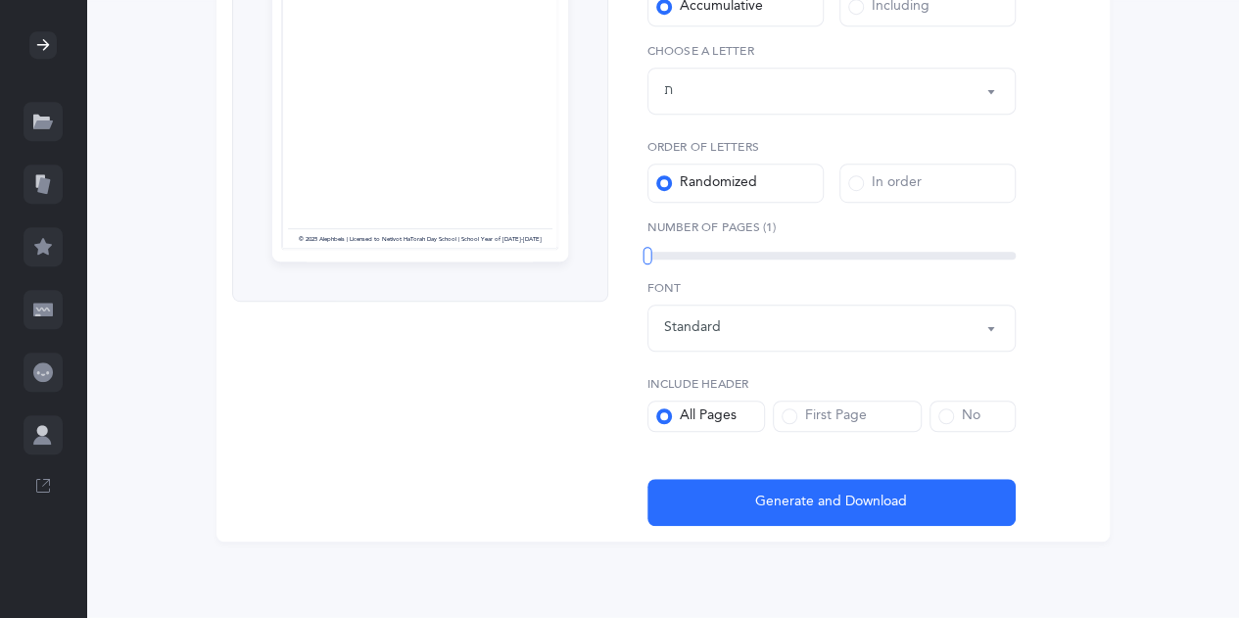
click at [53, 49] on div at bounding box center [42, 44] width 27 height 27
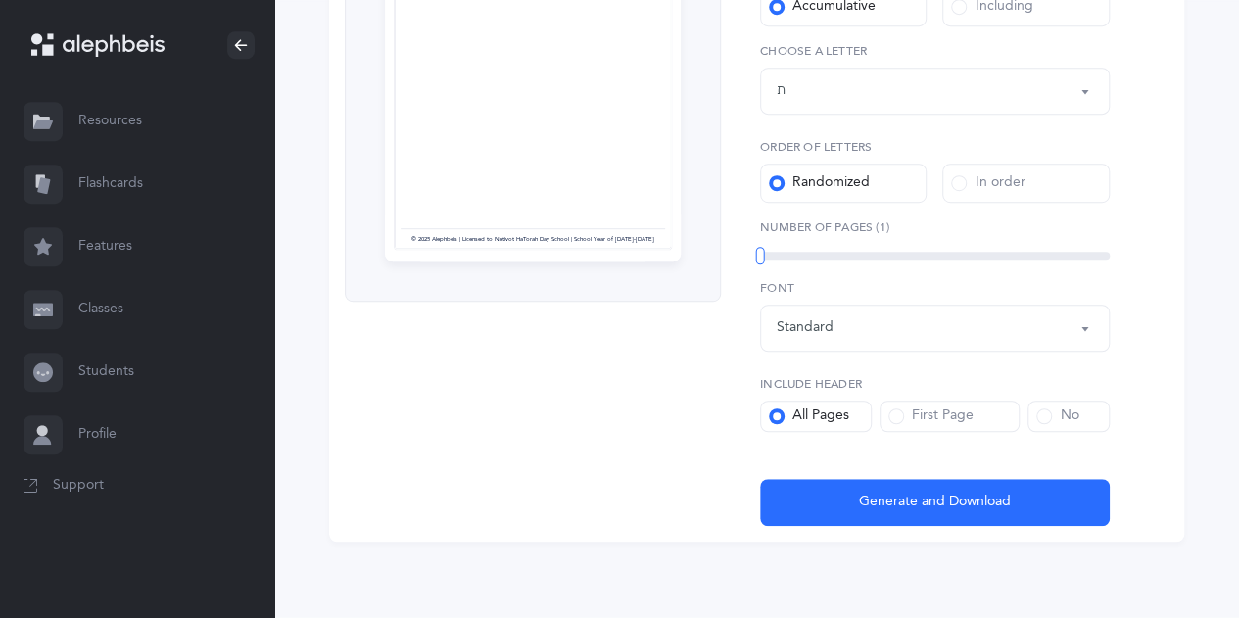
click at [53, 49] on icon at bounding box center [47, 49] width 11 height 11
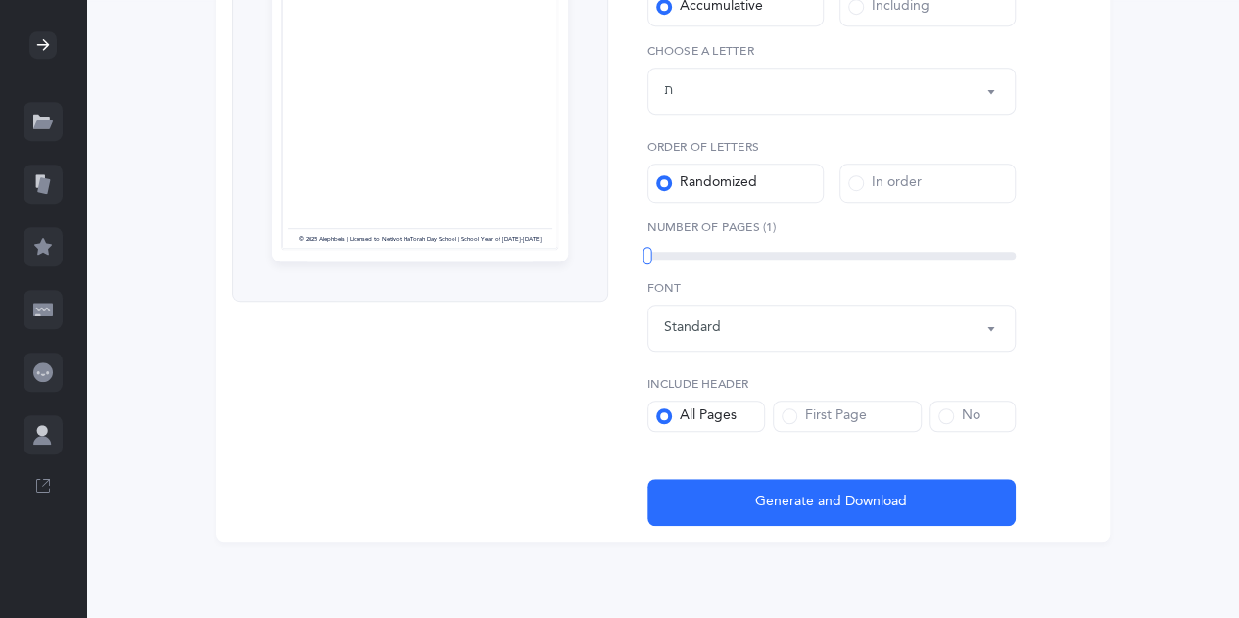
click at [53, 110] on div at bounding box center [43, 121] width 39 height 39
